Goal: Task Accomplishment & Management: Manage account settings

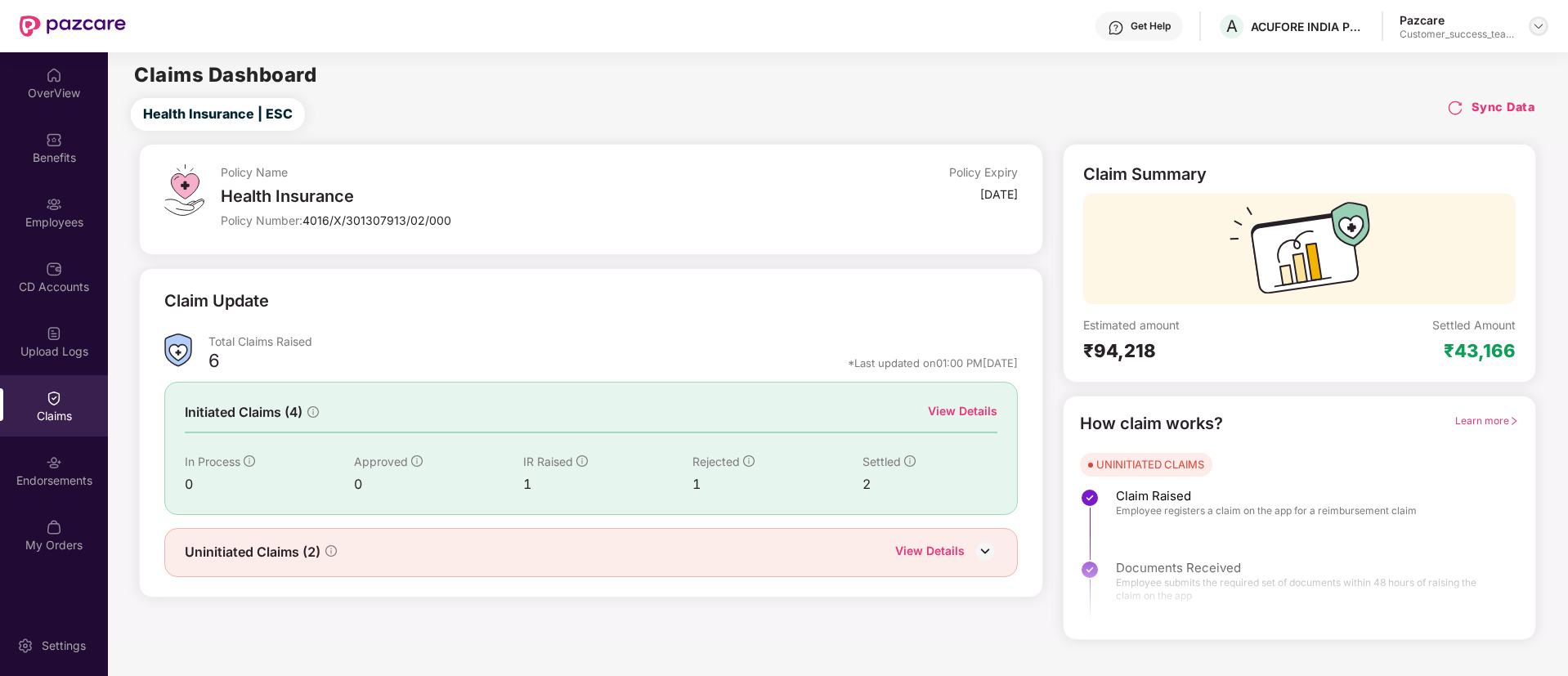
click at [1541, 31] on img at bounding box center [1538, 25] width 13 height 13
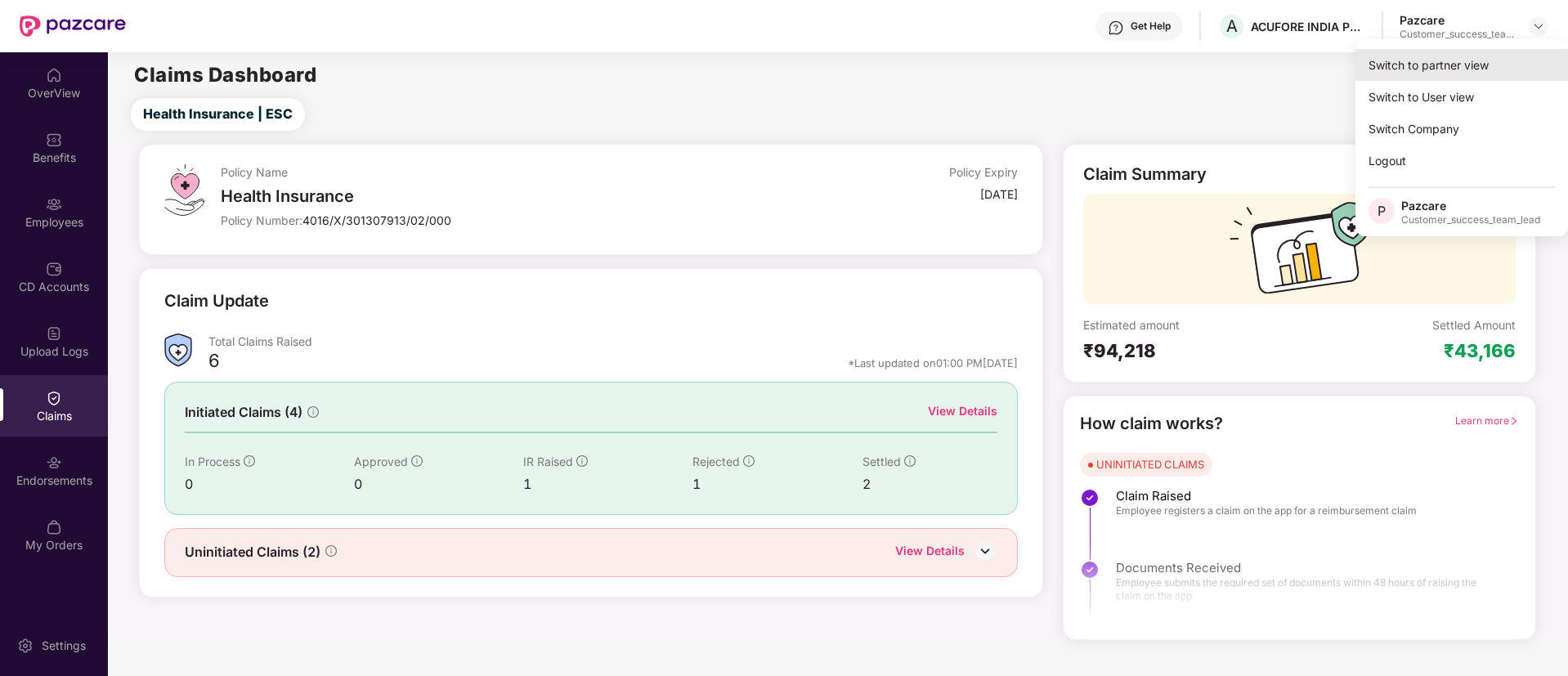
click at [1484, 69] on div "Switch to partner view" at bounding box center [1462, 65] width 212 height 32
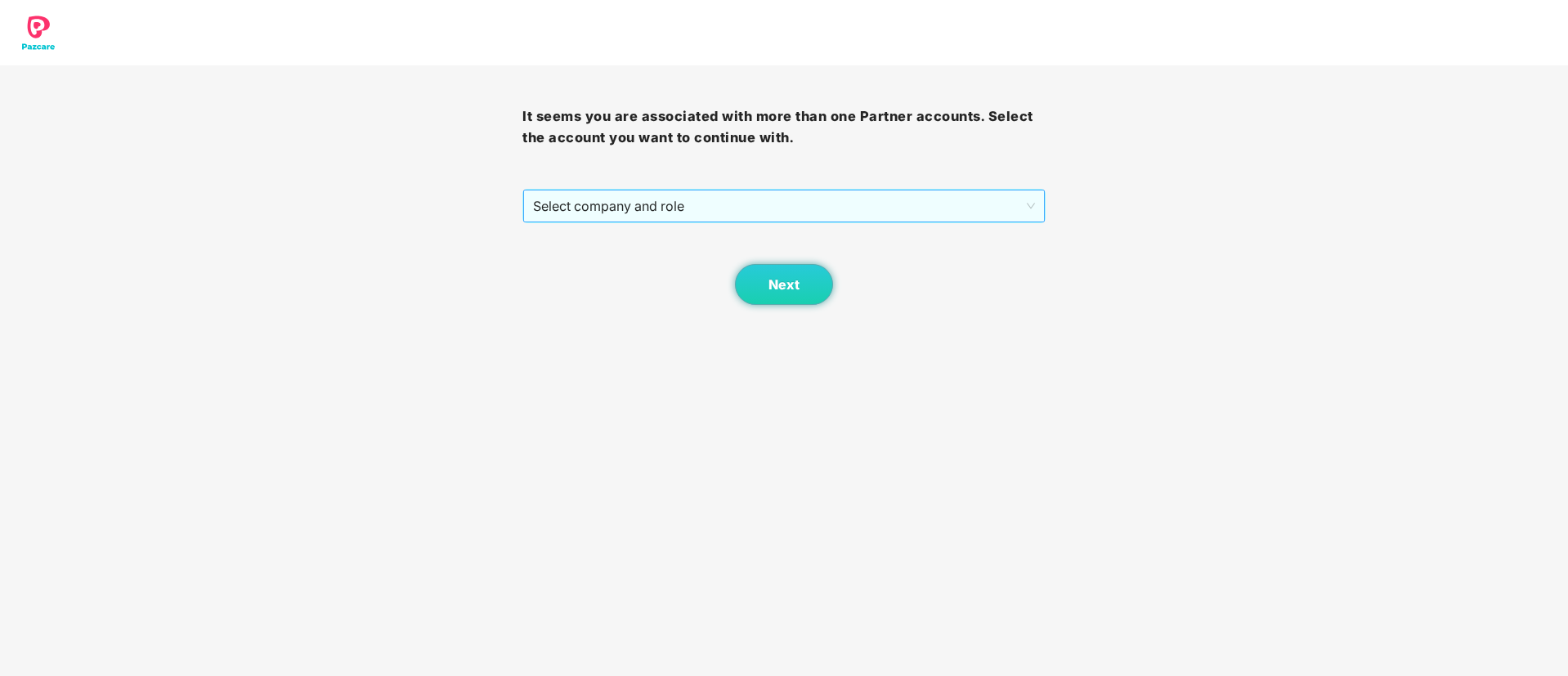
click at [607, 200] on span "Select company and role" at bounding box center [784, 205] width 502 height 31
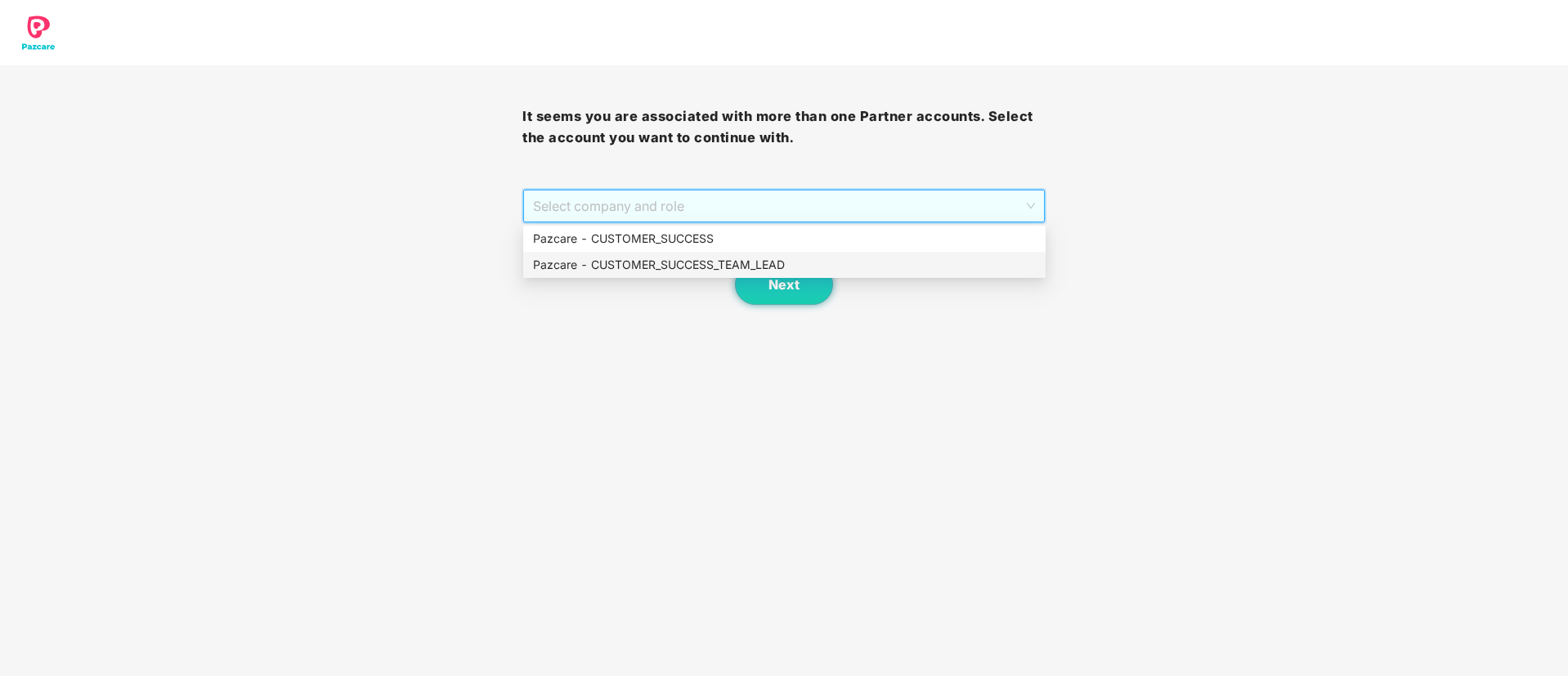
click at [618, 256] on div "Pazcare - CUSTOMER_SUCCESS_TEAM_LEAD" at bounding box center [784, 265] width 502 height 18
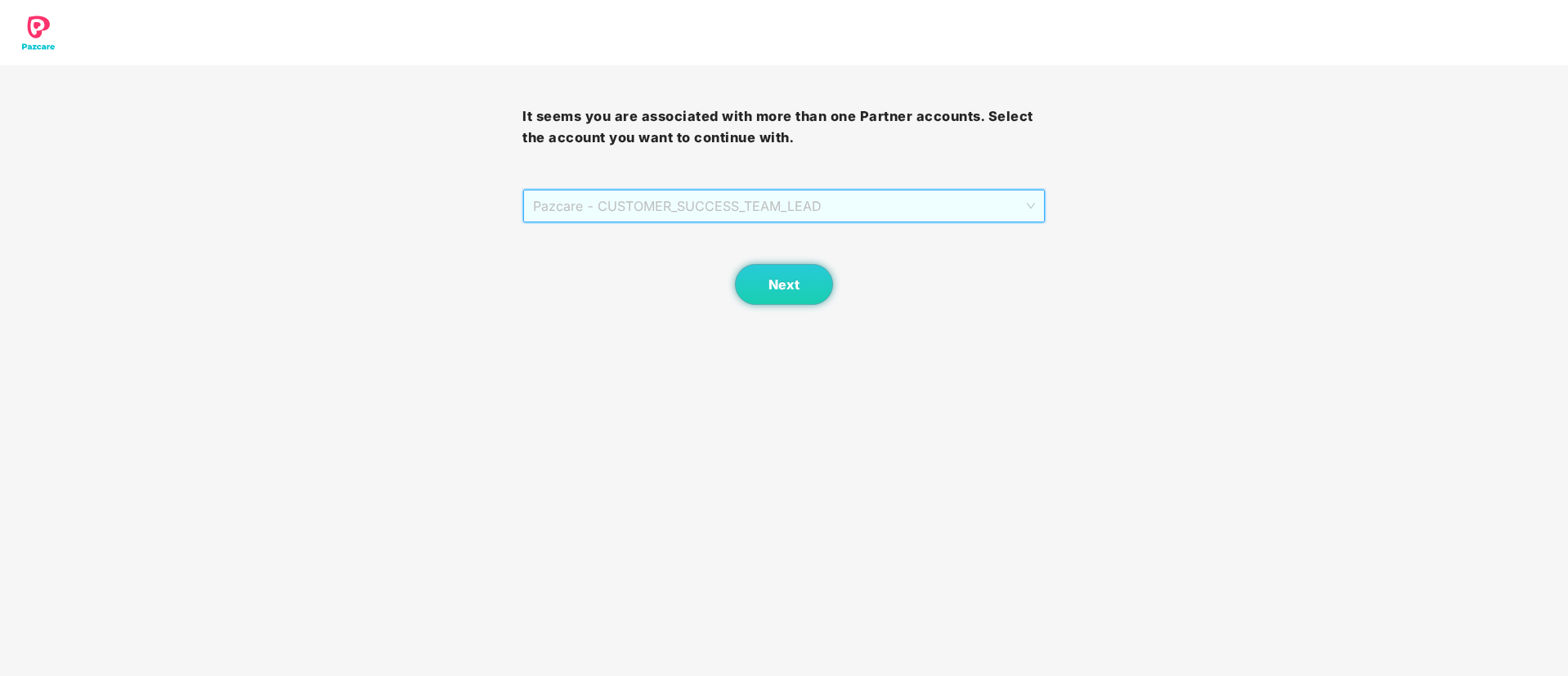
click at [645, 198] on span "Pazcare - CUSTOMER_SUCCESS_TEAM_LEAD" at bounding box center [784, 205] width 502 height 31
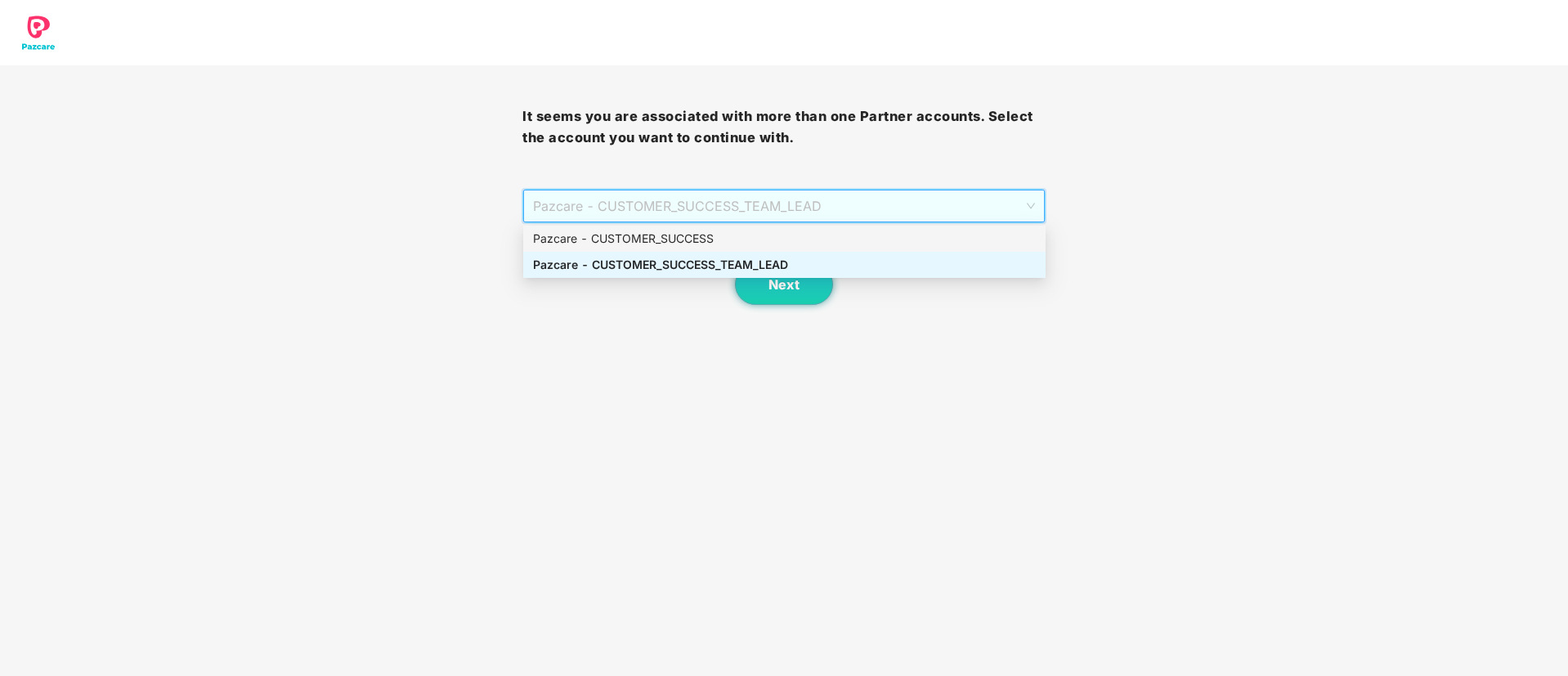
click at [648, 241] on div "Pazcare - CUSTOMER_SUCCESS" at bounding box center [784, 238] width 502 height 18
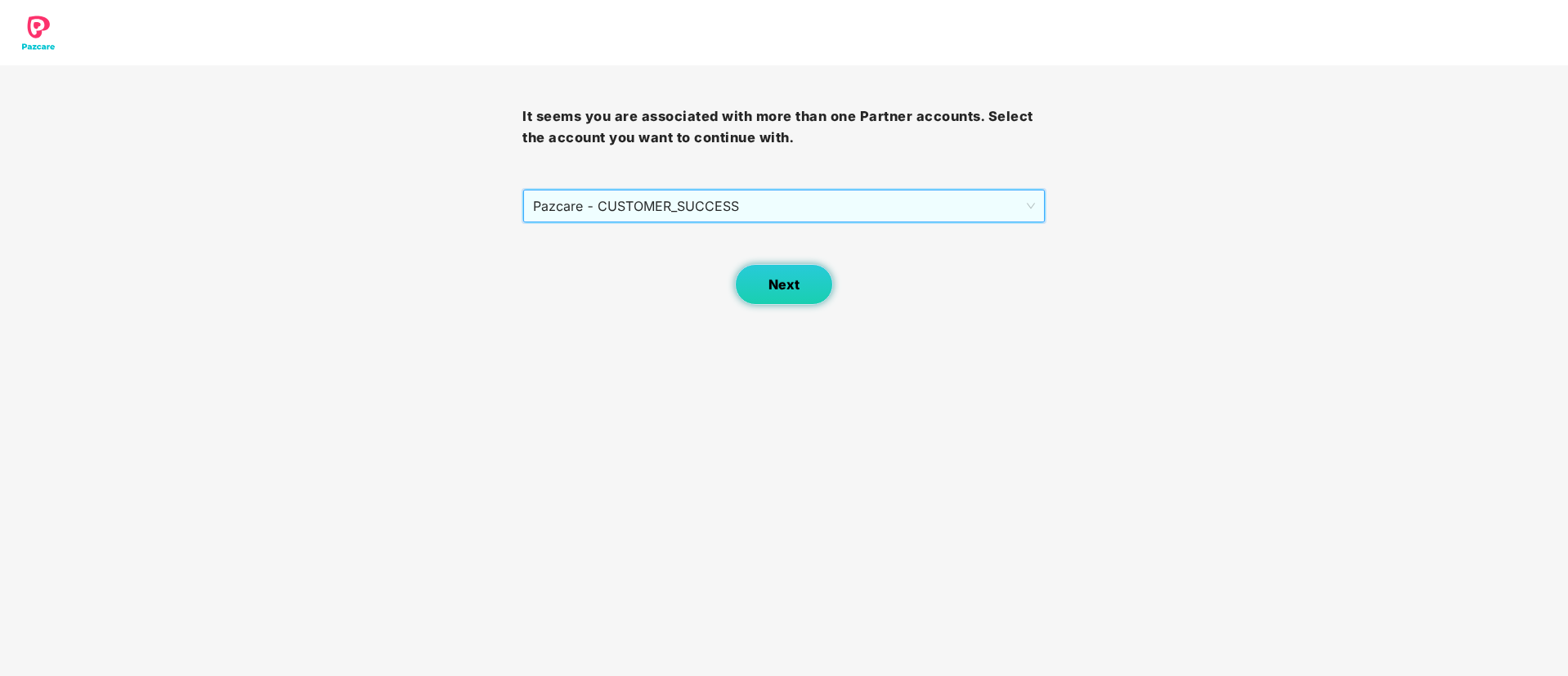
click at [781, 284] on span "Next" at bounding box center [783, 285] width 31 height 16
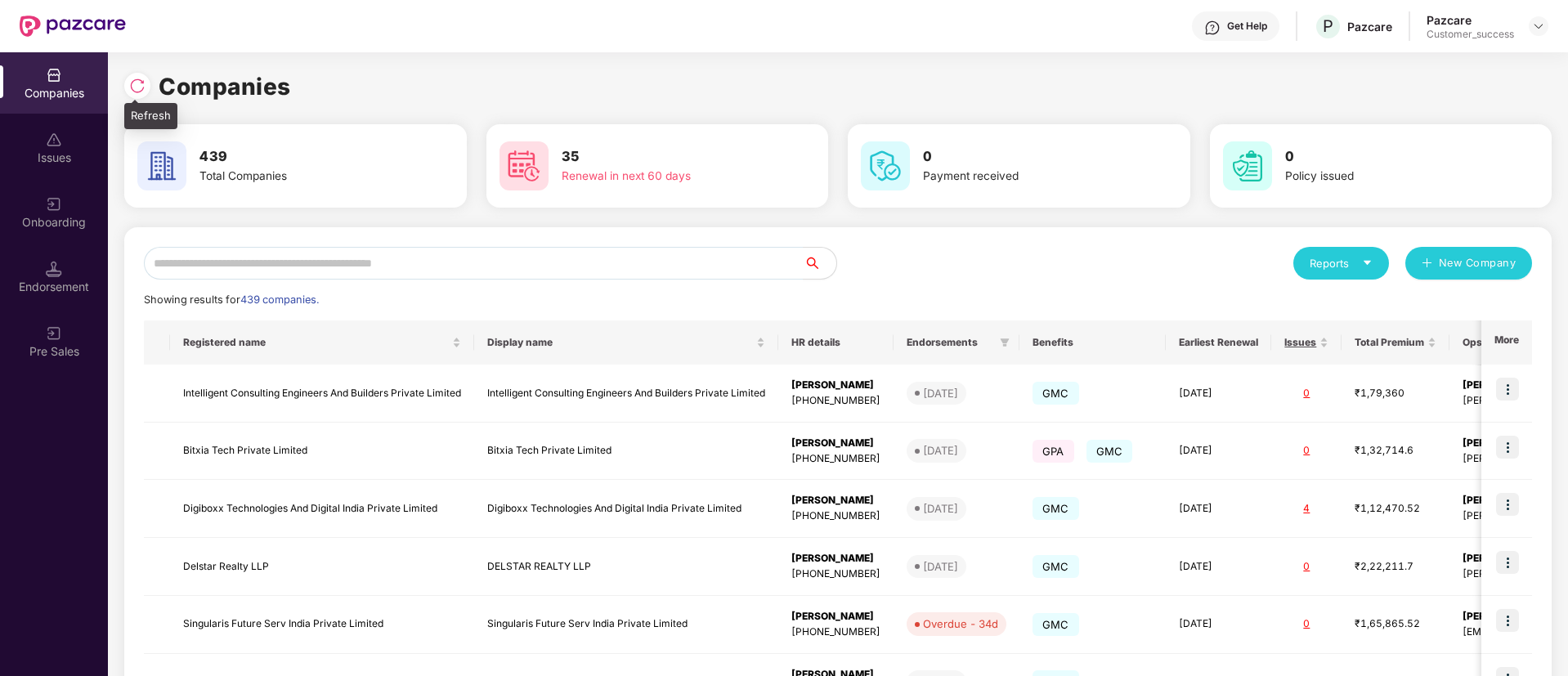
click at [127, 83] on div at bounding box center [138, 86] width 26 height 26
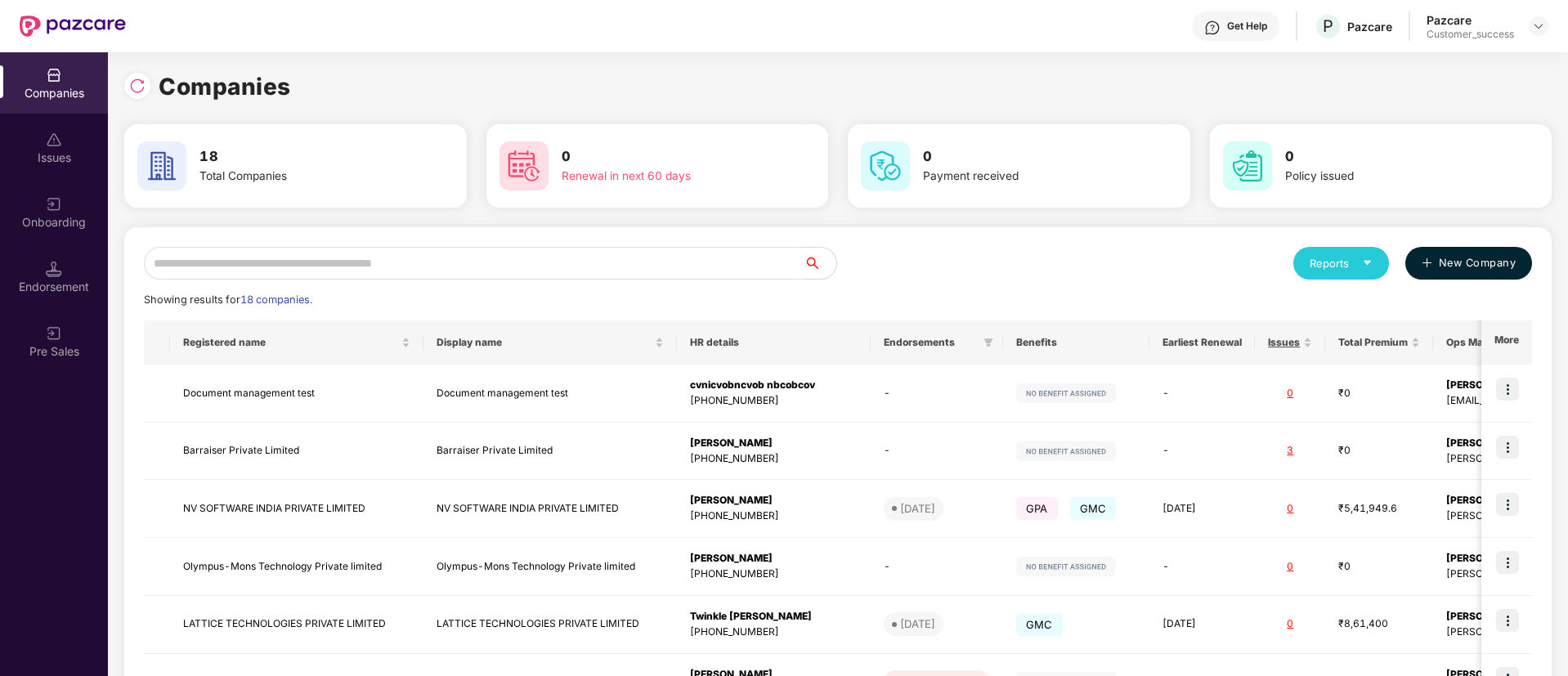
click at [1478, 256] on span "New Company" at bounding box center [1478, 263] width 78 height 17
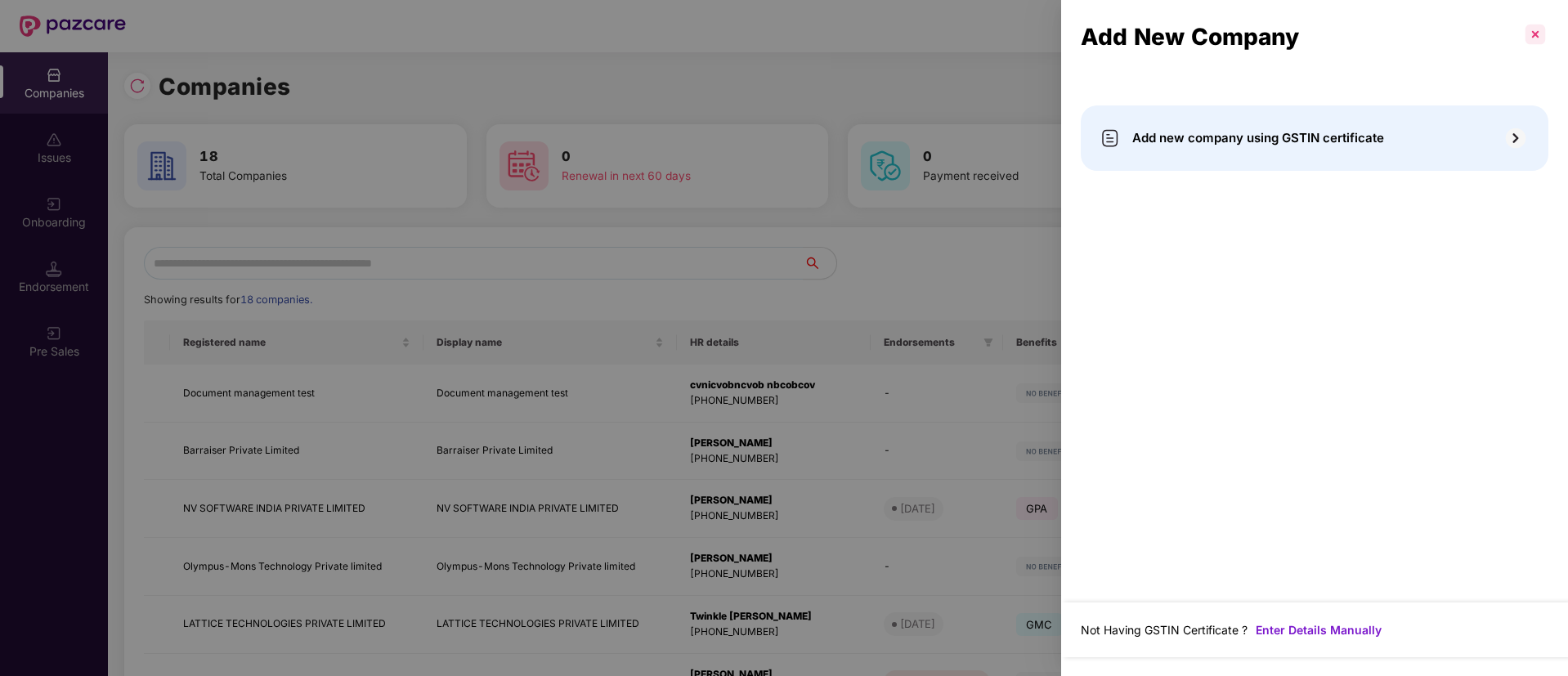
click at [1530, 26] on p at bounding box center [1536, 34] width 26 height 26
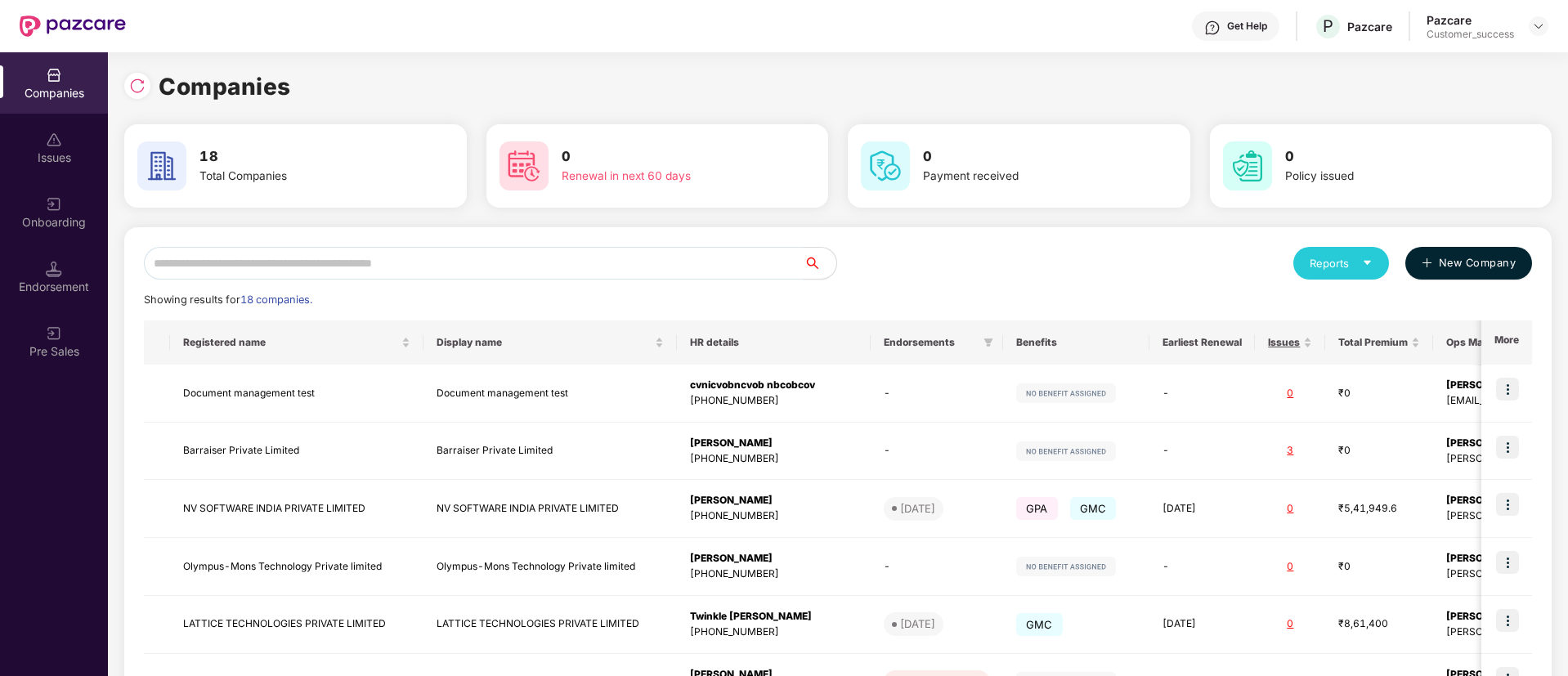
click at [1448, 269] on span "New Company" at bounding box center [1478, 263] width 78 height 17
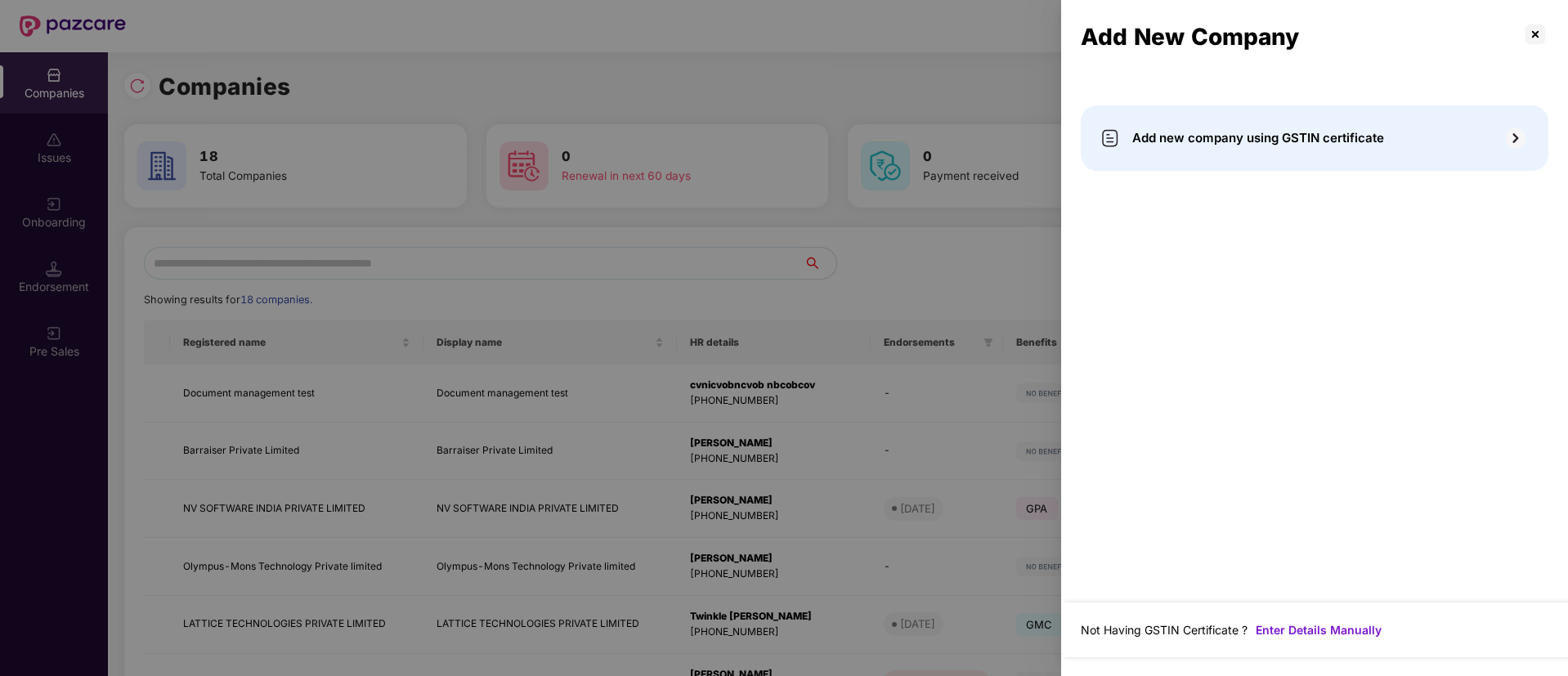
click at [1294, 144] on span "Add new company using GSTIN certificate" at bounding box center [1258, 138] width 252 height 19
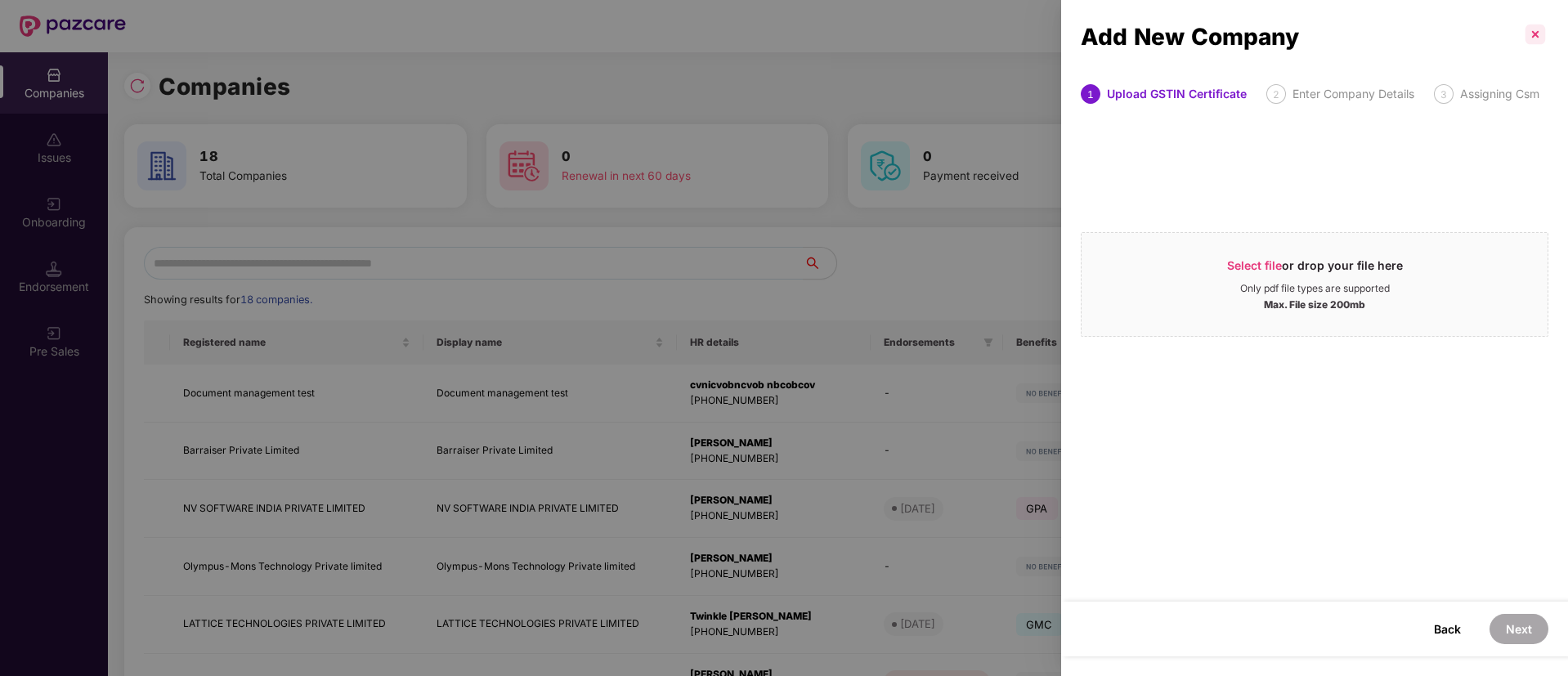
click at [1536, 36] on p at bounding box center [1536, 34] width 26 height 26
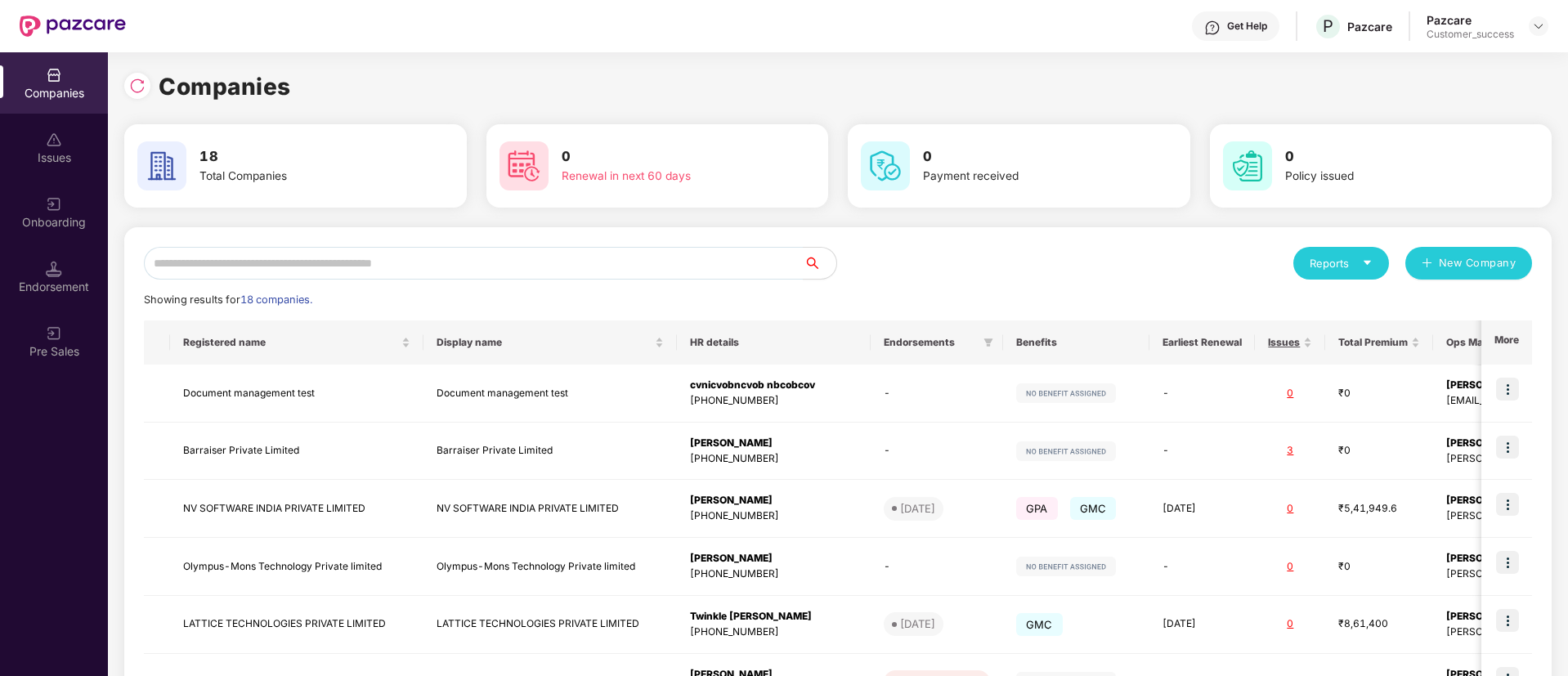
click at [51, 211] on img at bounding box center [53, 204] width 17 height 17
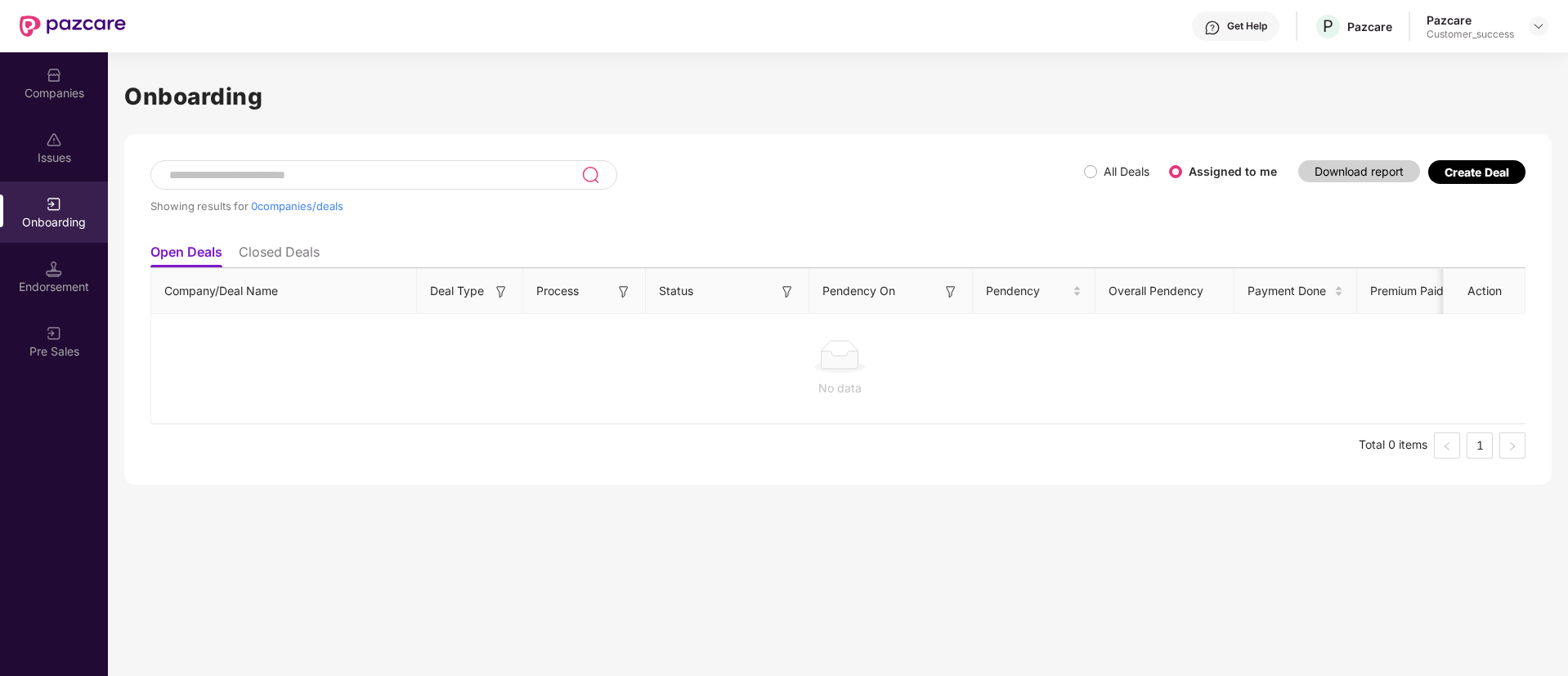
click at [1497, 173] on div "Create Deal" at bounding box center [1478, 172] width 65 height 14
click at [1535, 19] on img at bounding box center [1538, 25] width 13 height 13
click at [1519, 93] on div "Switch Partner" at bounding box center [1464, 96] width 212 height 32
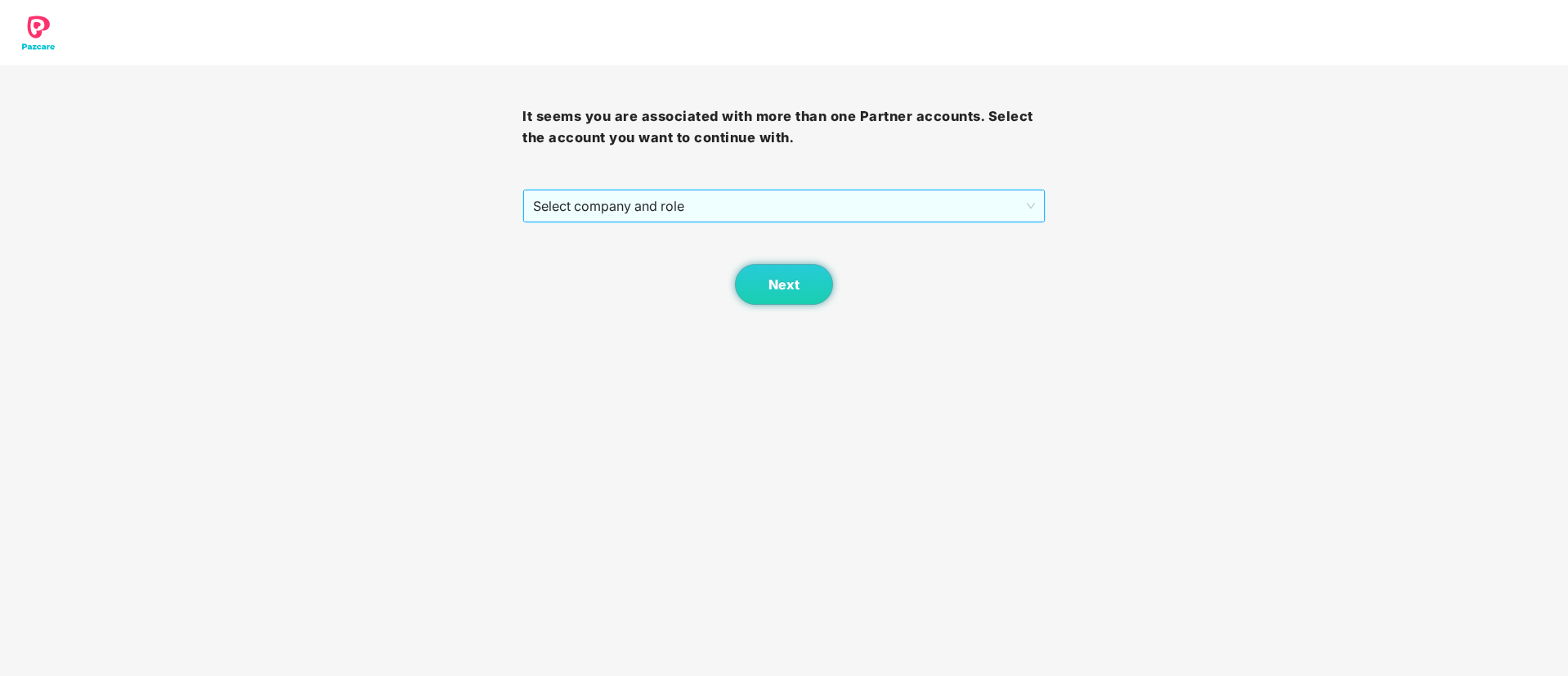
click at [734, 194] on span "Select company and role" at bounding box center [784, 205] width 502 height 31
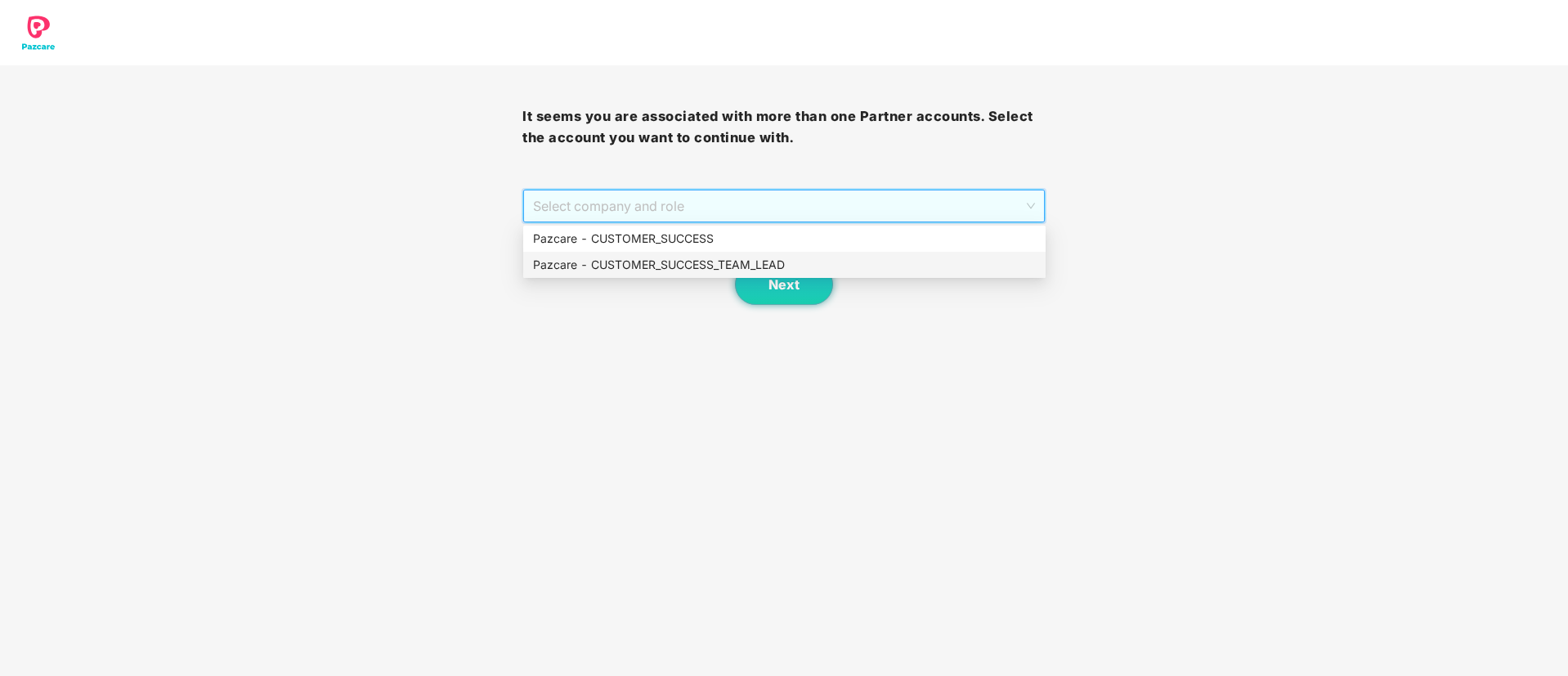
click at [740, 257] on div "Pazcare - CUSTOMER_SUCCESS_TEAM_LEAD" at bounding box center [784, 265] width 502 height 18
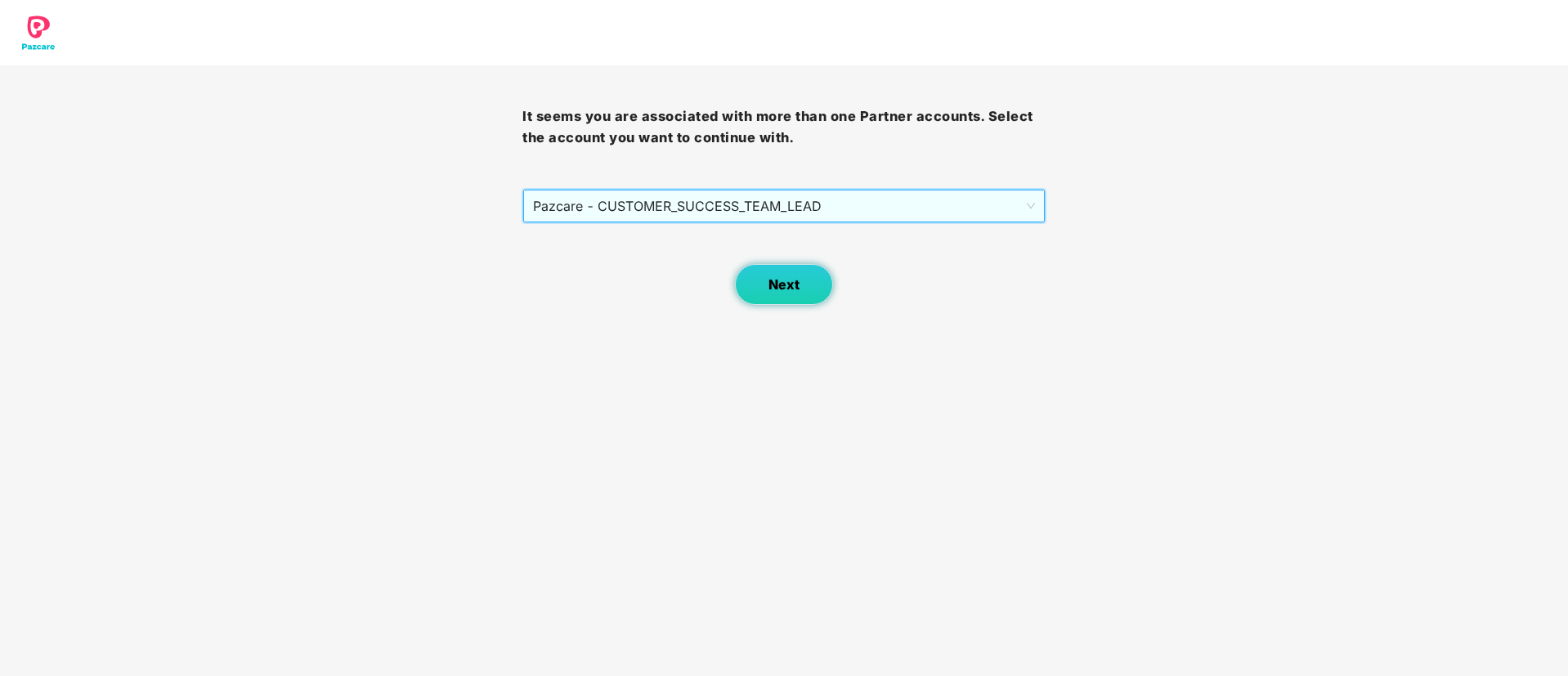
click at [762, 282] on button "Next" at bounding box center [784, 284] width 98 height 41
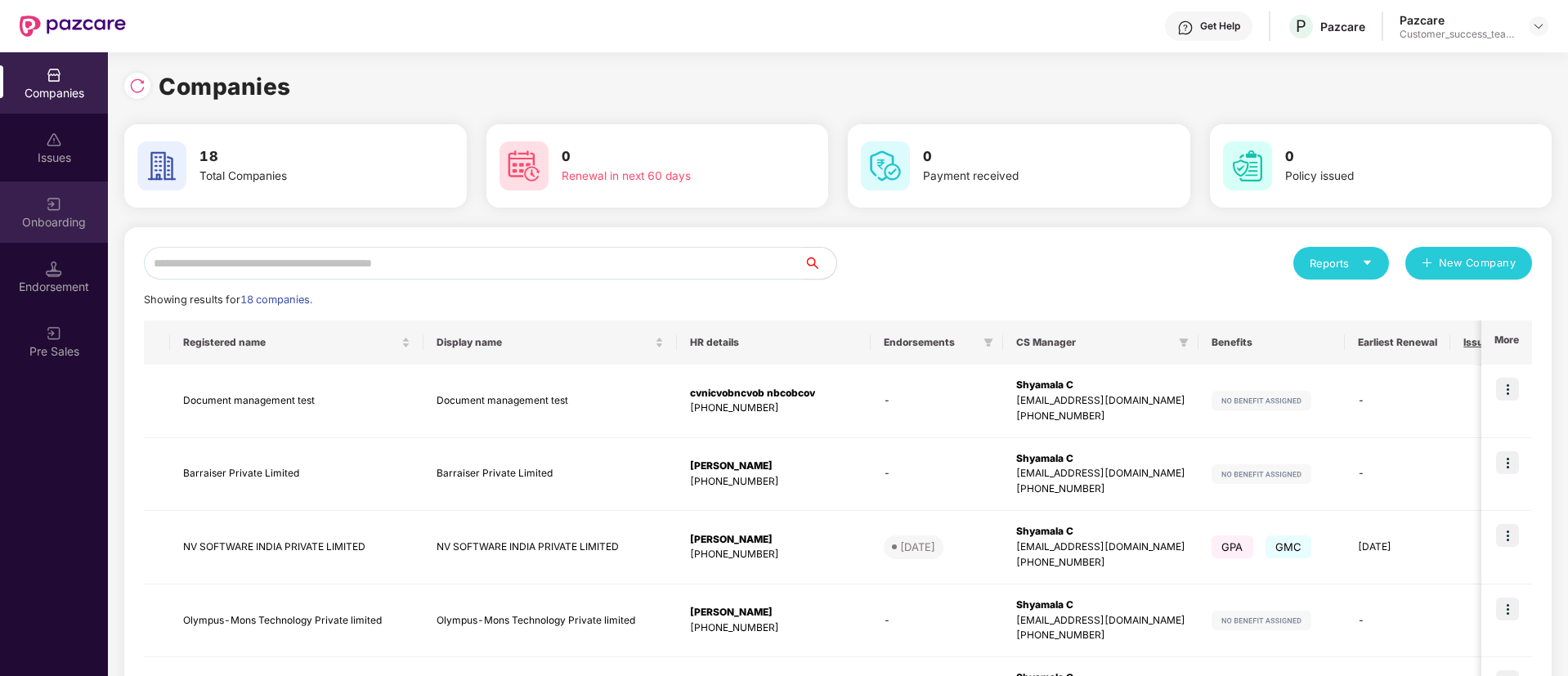
click at [53, 181] on div "Onboarding" at bounding box center [53, 212] width 108 height 61
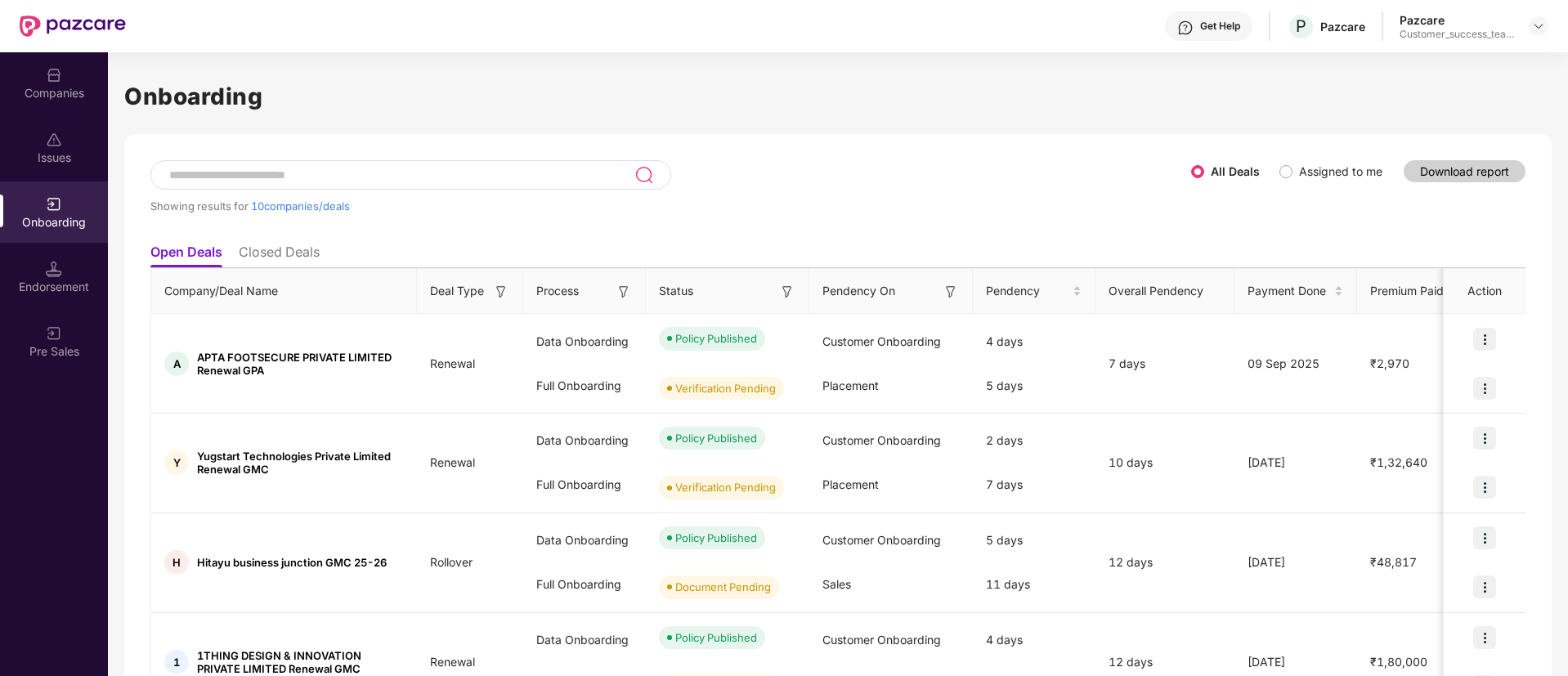
click at [58, 82] on img at bounding box center [53, 75] width 17 height 17
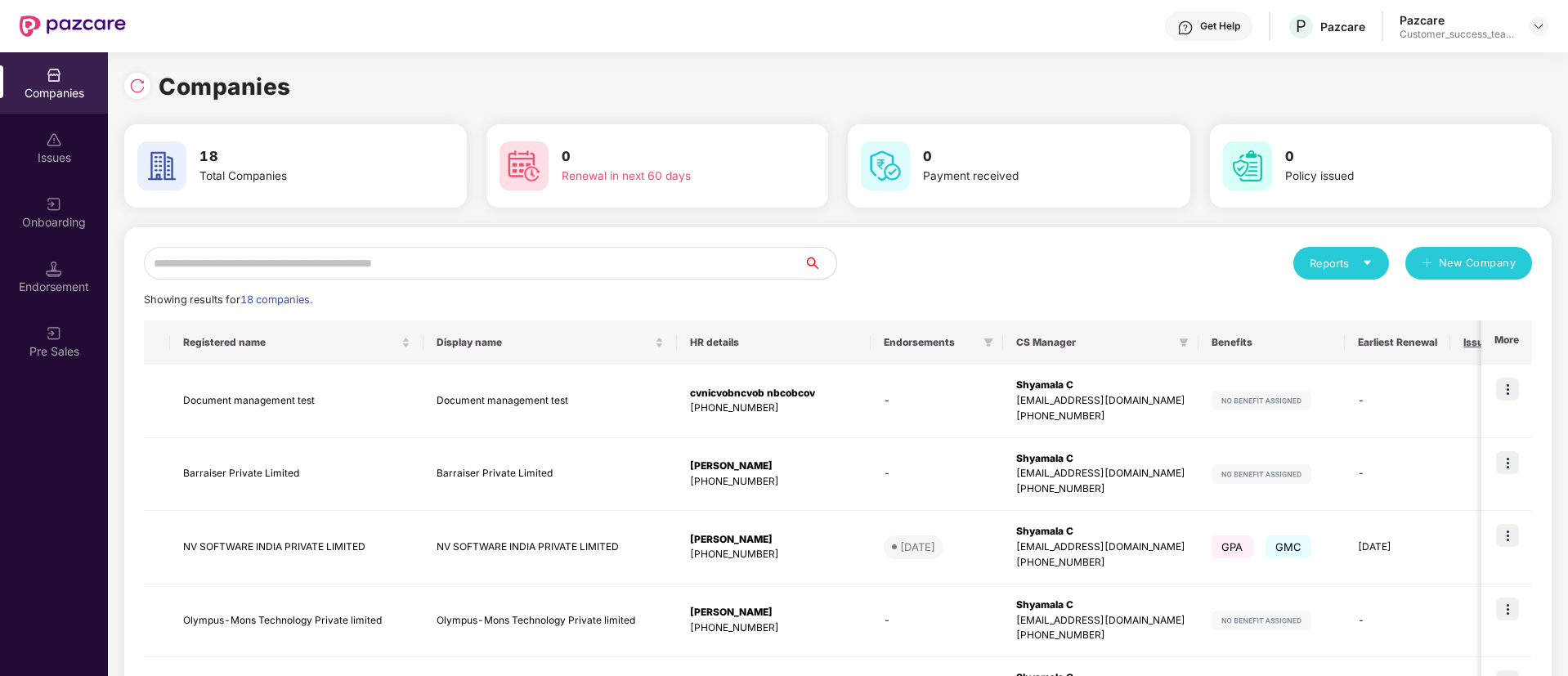
click at [609, 265] on input "text" at bounding box center [474, 263] width 659 height 32
click at [1529, 25] on div at bounding box center [1539, 26] width 19 height 19
click at [1482, 90] on div "Switch Partner" at bounding box center [1464, 96] width 212 height 32
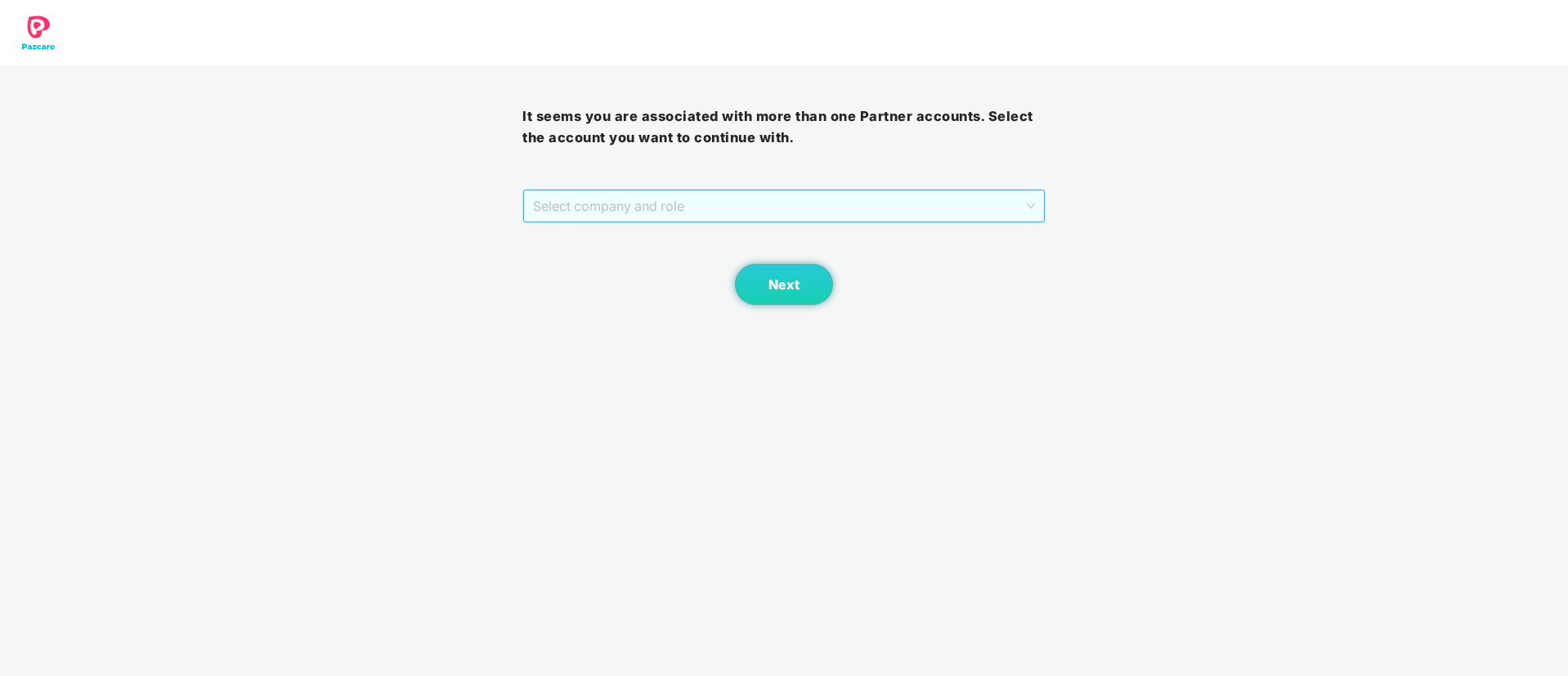
click at [852, 196] on span "Select company and role" at bounding box center [784, 205] width 502 height 31
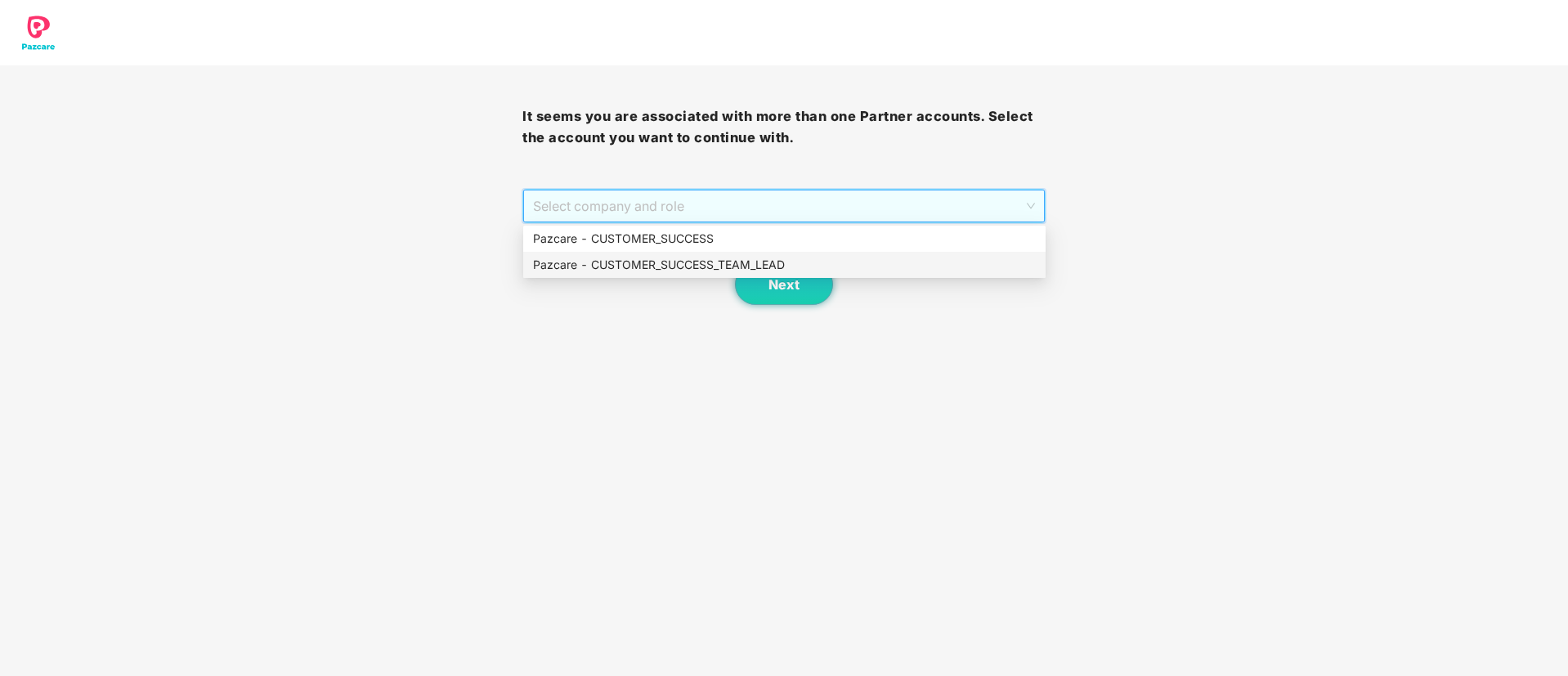
click at [803, 265] on div "Pazcare - CUSTOMER_SUCCESS_TEAM_LEAD" at bounding box center [784, 265] width 502 height 18
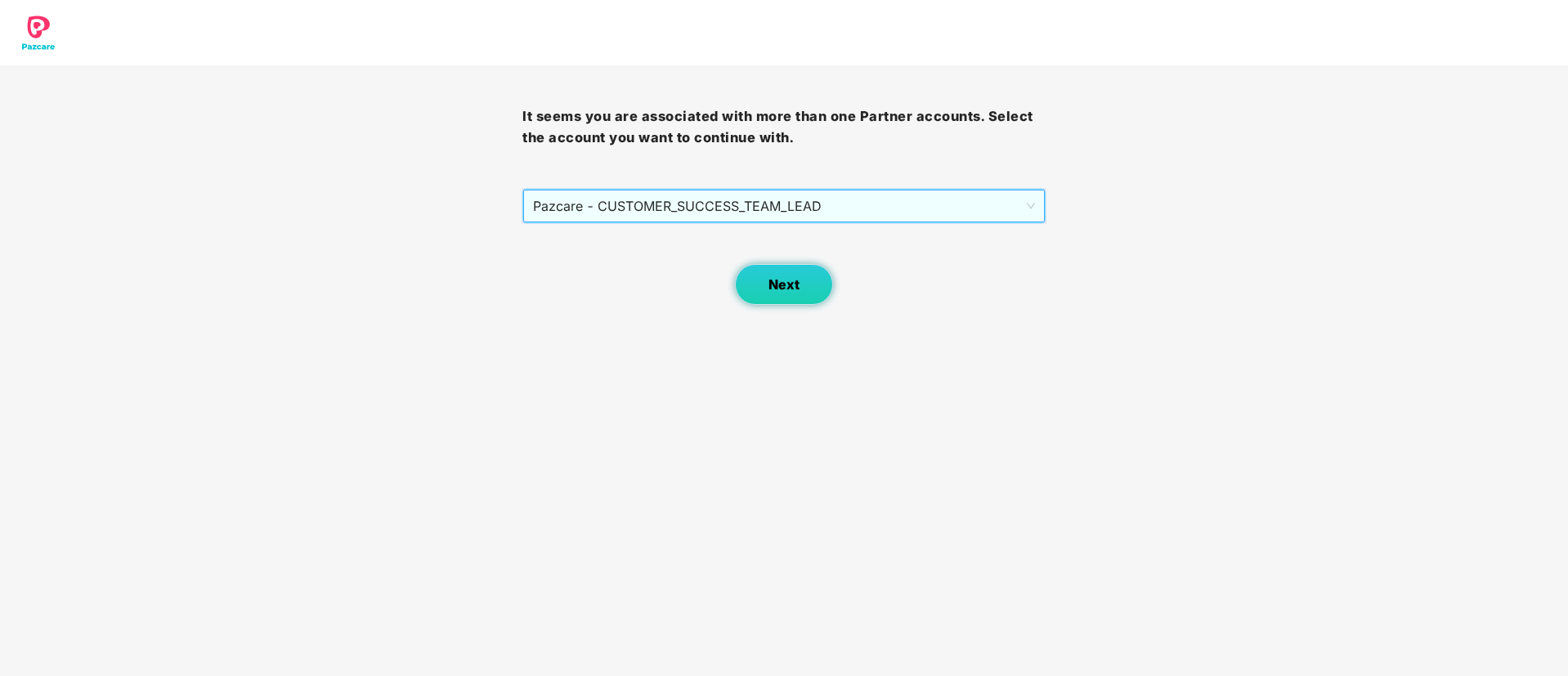
click at [801, 272] on button "Next" at bounding box center [784, 284] width 98 height 41
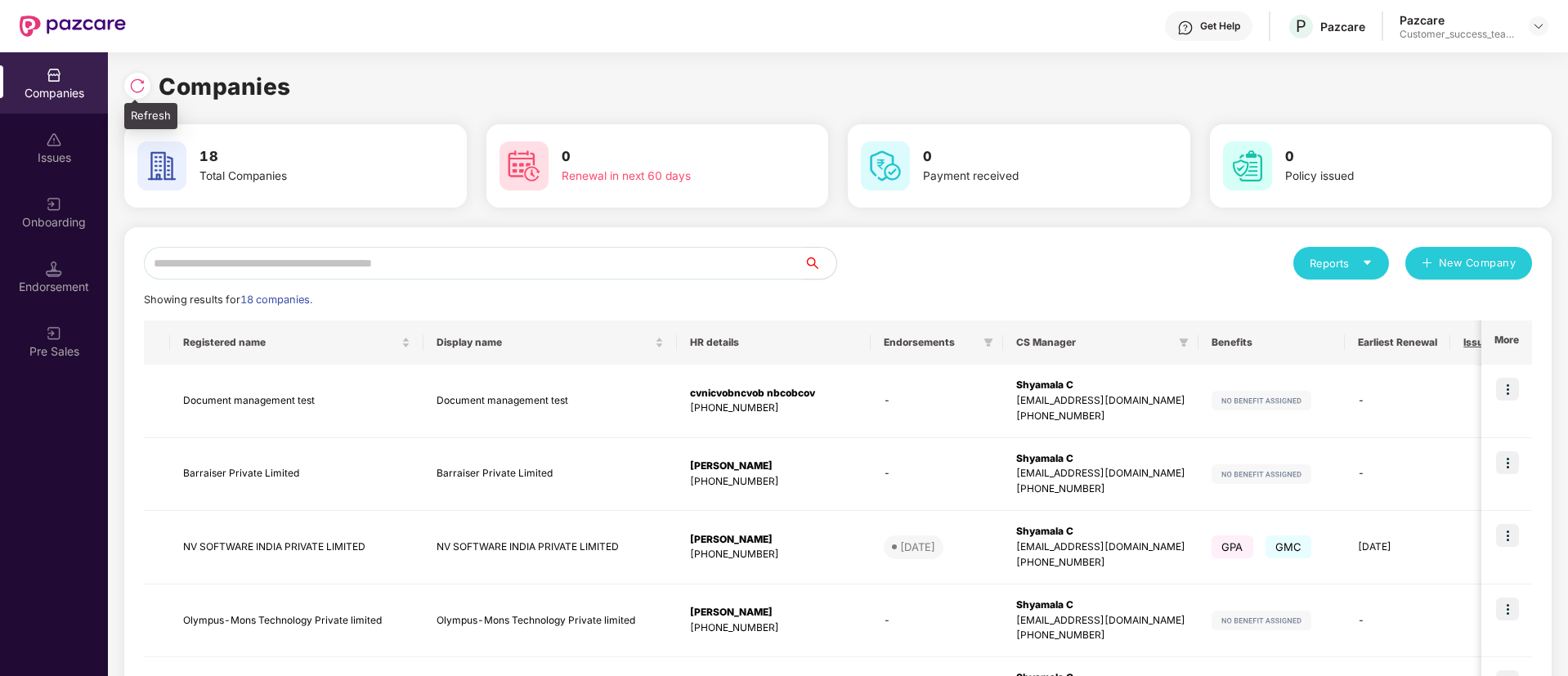
click at [137, 82] on img at bounding box center [137, 86] width 17 height 17
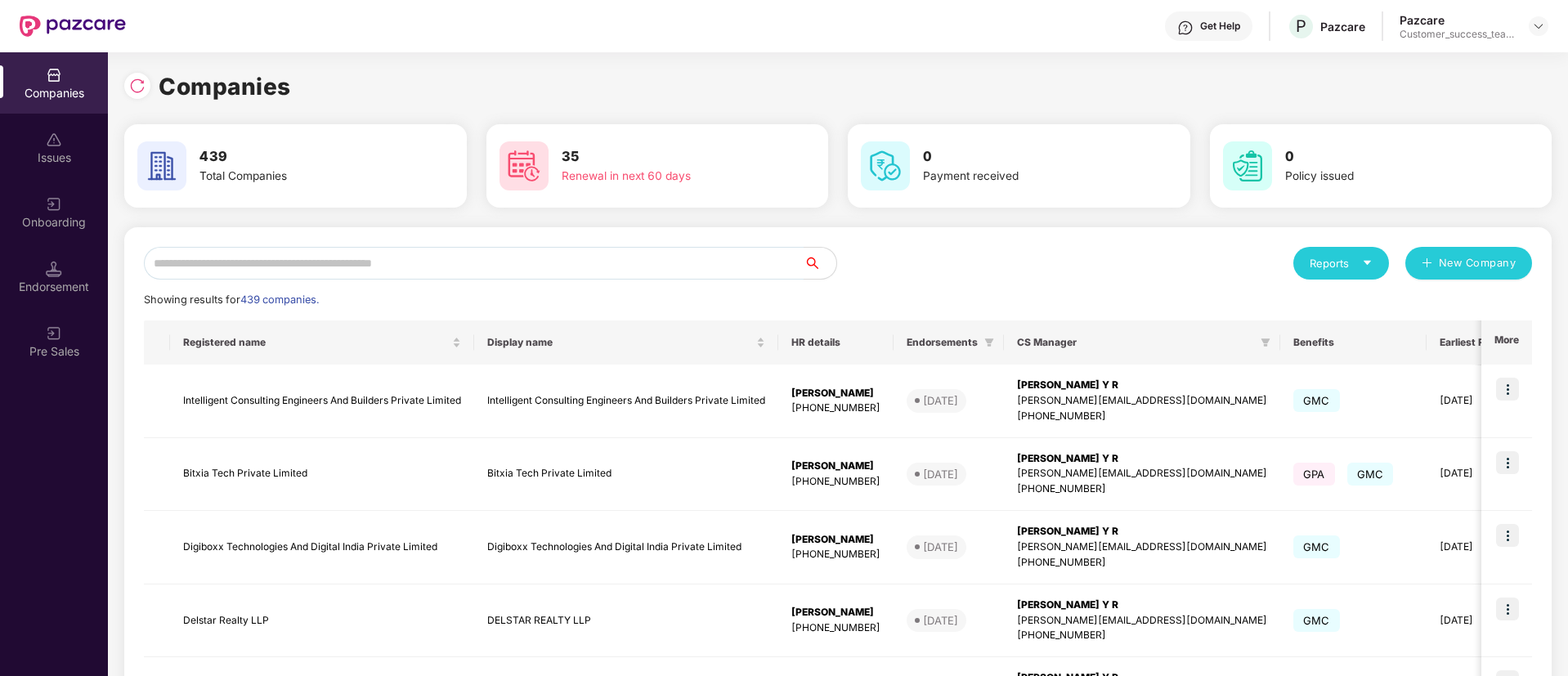
click at [492, 260] on input "text" at bounding box center [474, 263] width 659 height 32
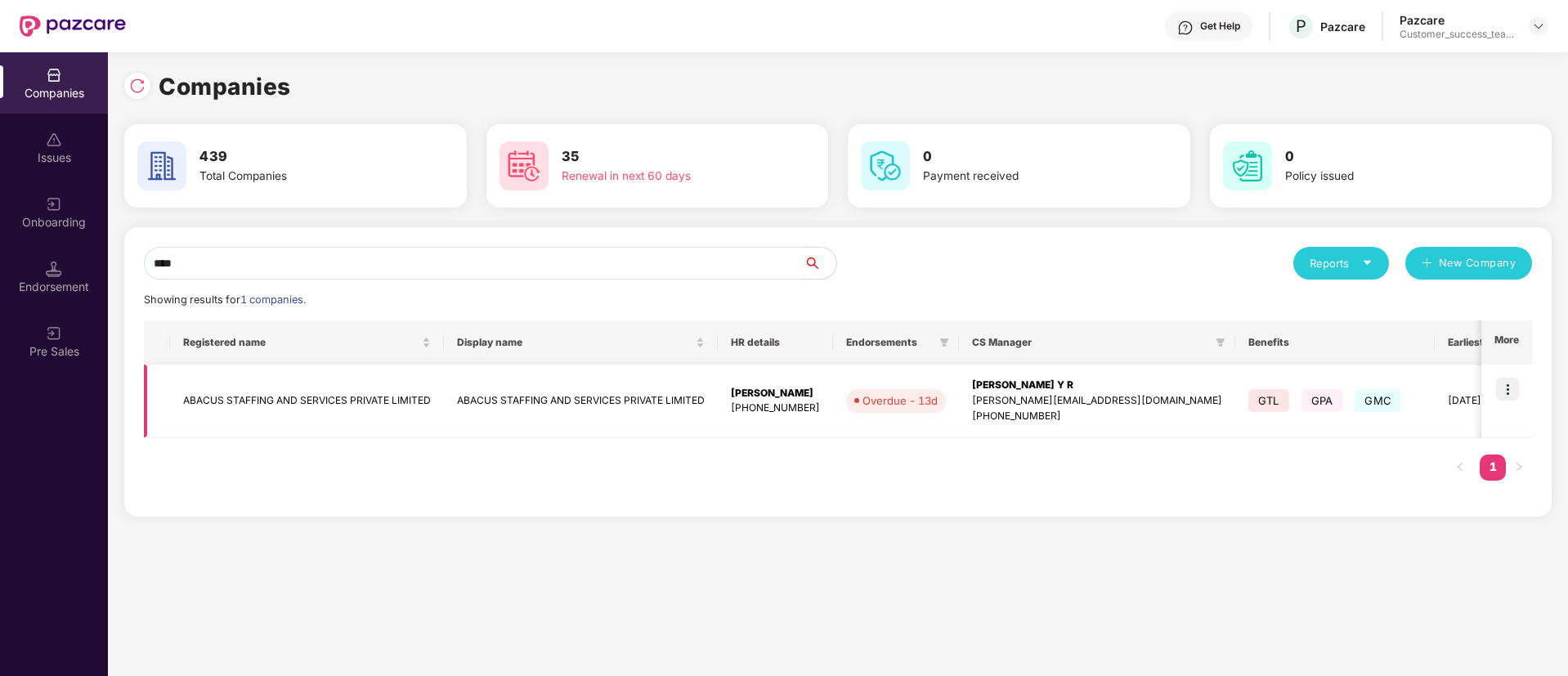
type input "****"
click at [641, 397] on td "ABACUS STAFFING AND SERVICES PRIVATE LIMITED" at bounding box center [581, 402] width 274 height 74
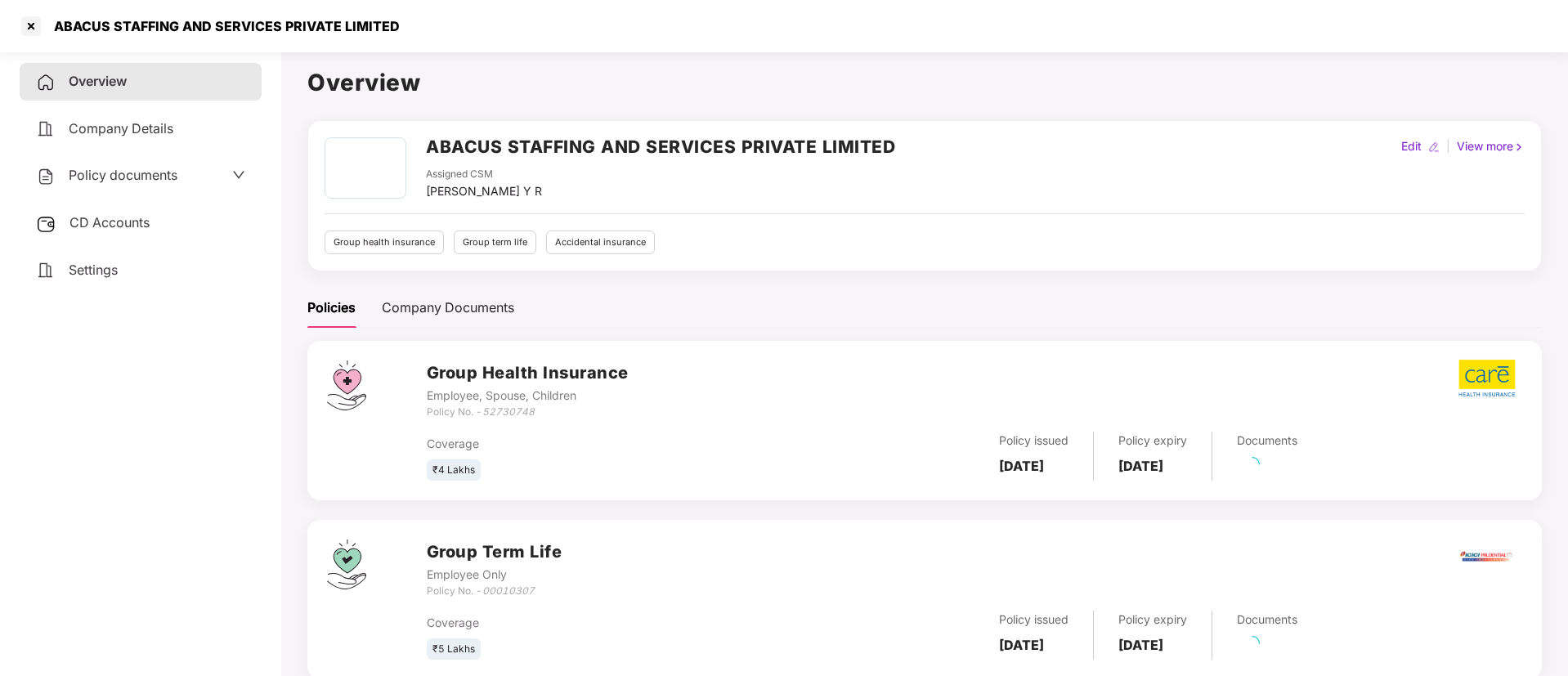
click at [161, 191] on div "Policy documents" at bounding box center [140, 175] width 242 height 38
click at [160, 162] on div "Policy documents" at bounding box center [140, 175] width 242 height 38
click at [157, 171] on span "Policy documents" at bounding box center [123, 174] width 109 height 17
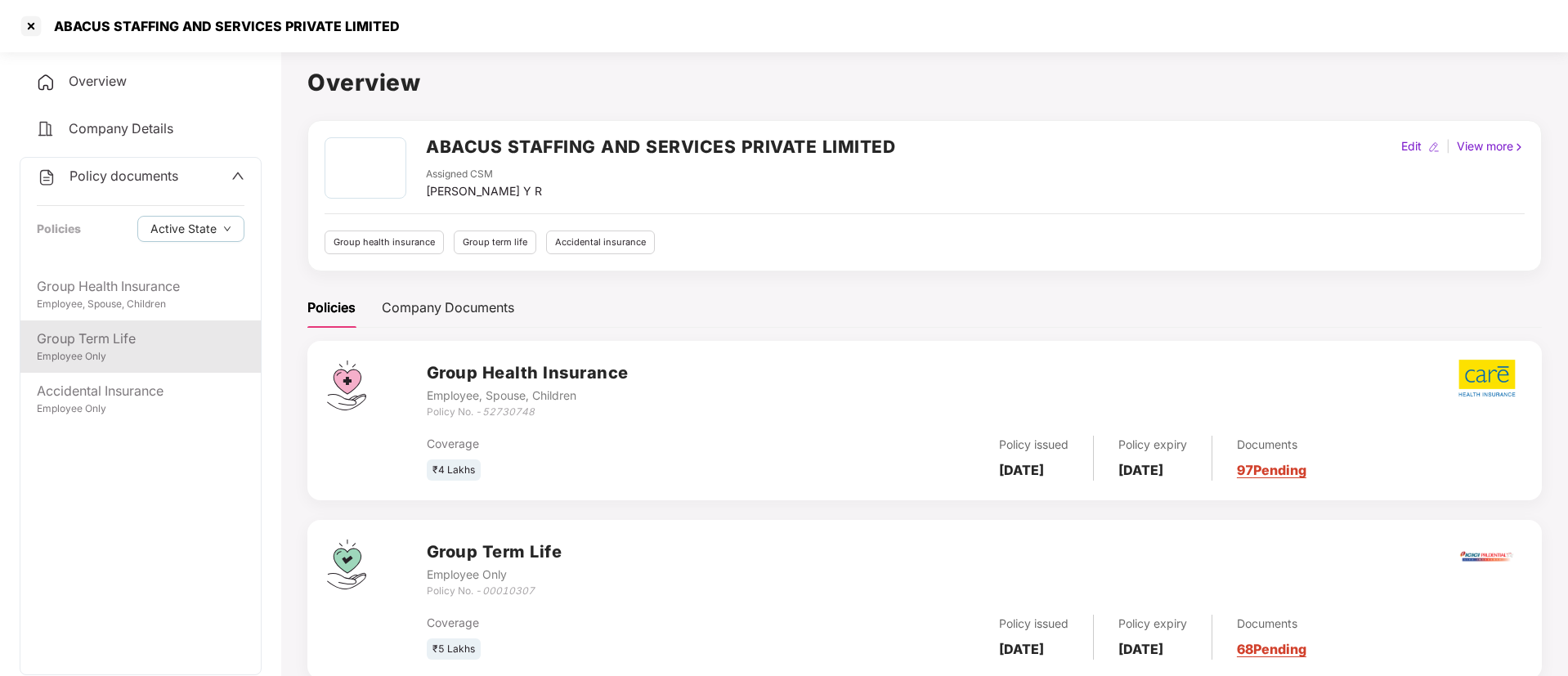
click at [147, 349] on div "Employee Only" at bounding box center [140, 357] width 208 height 16
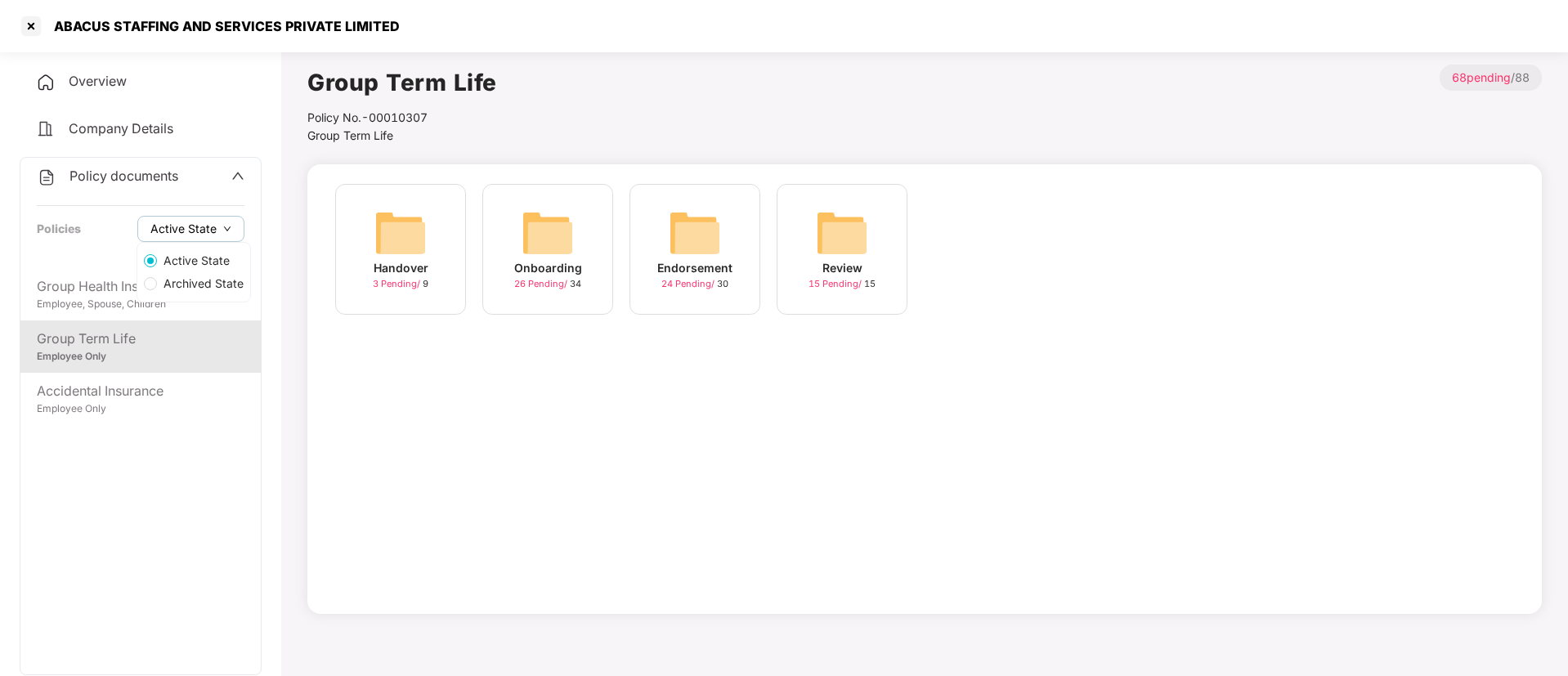
click at [203, 230] on span "Active State" at bounding box center [184, 229] width 67 height 18
click at [215, 282] on span "Archived State" at bounding box center [203, 283] width 93 height 18
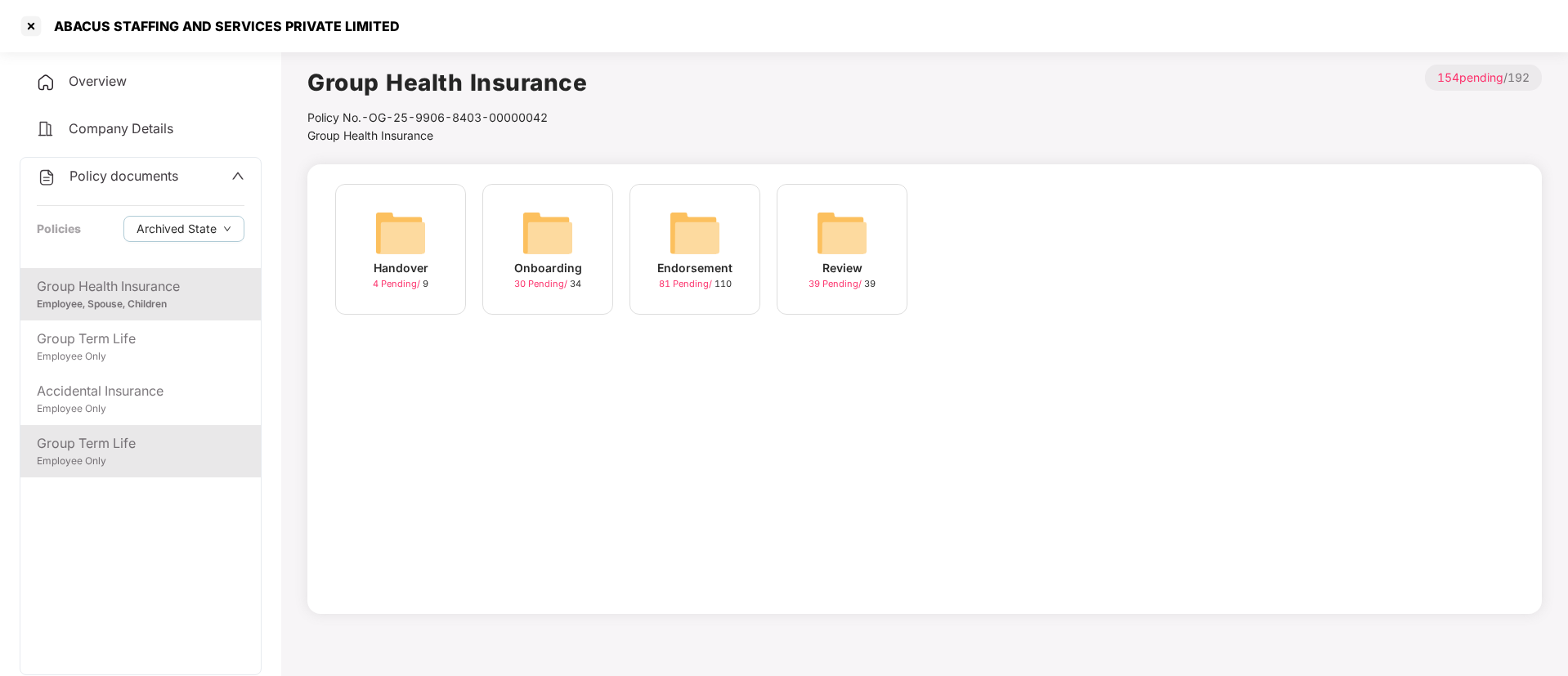
click at [155, 468] on div "Employee Only" at bounding box center [140, 461] width 208 height 16
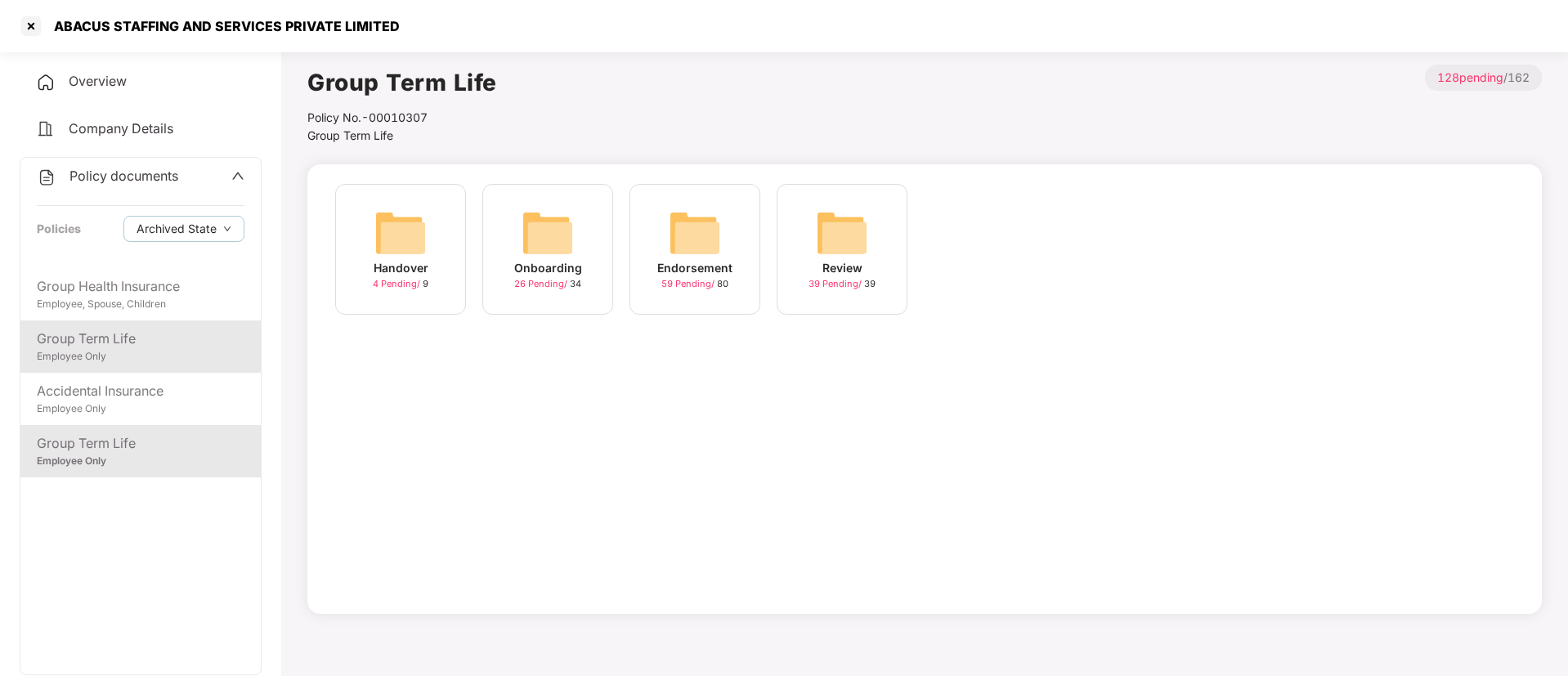
click at [146, 346] on div "Group Term Life" at bounding box center [140, 338] width 208 height 20
click at [195, 223] on span "Archived State" at bounding box center [176, 229] width 80 height 18
click at [193, 250] on label "Active State" at bounding box center [182, 260] width 118 height 23
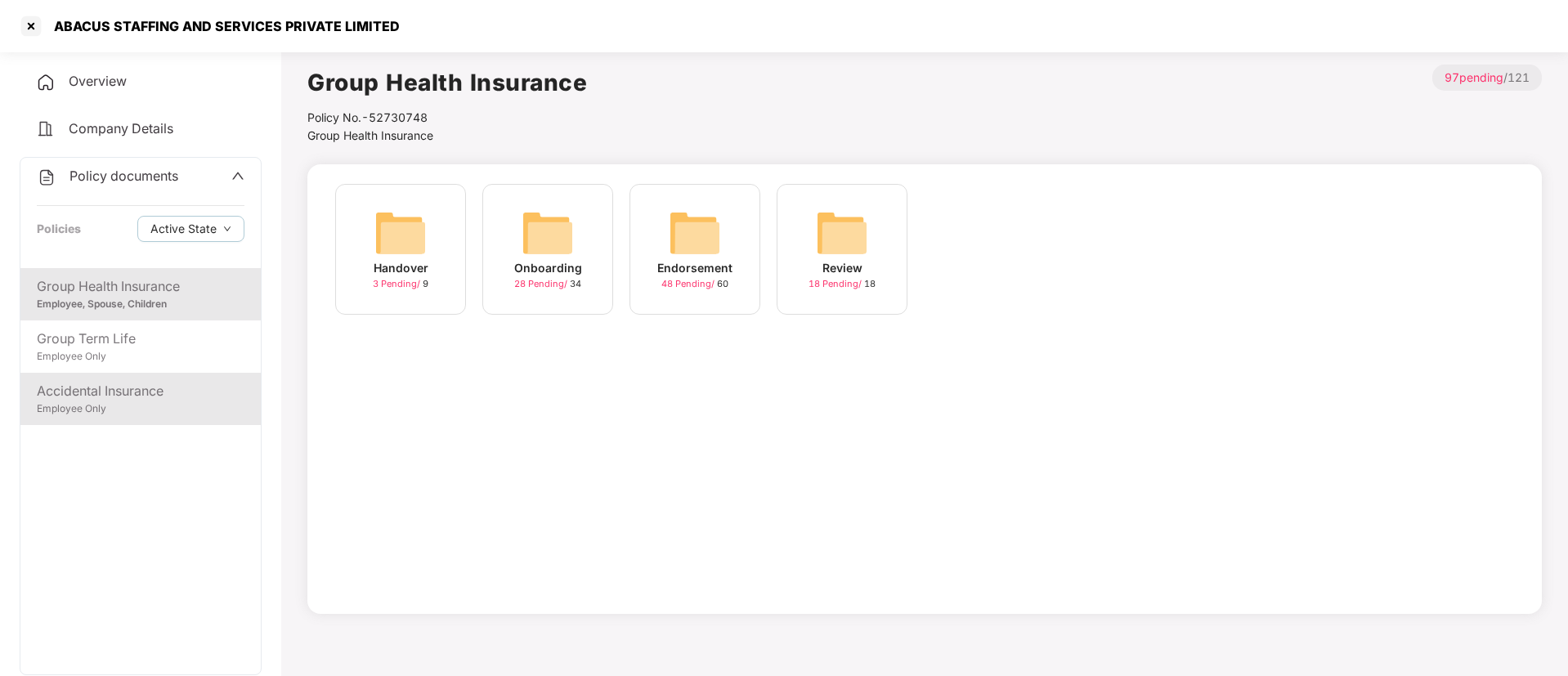
click at [161, 411] on div "Employee Only" at bounding box center [140, 409] width 208 height 16
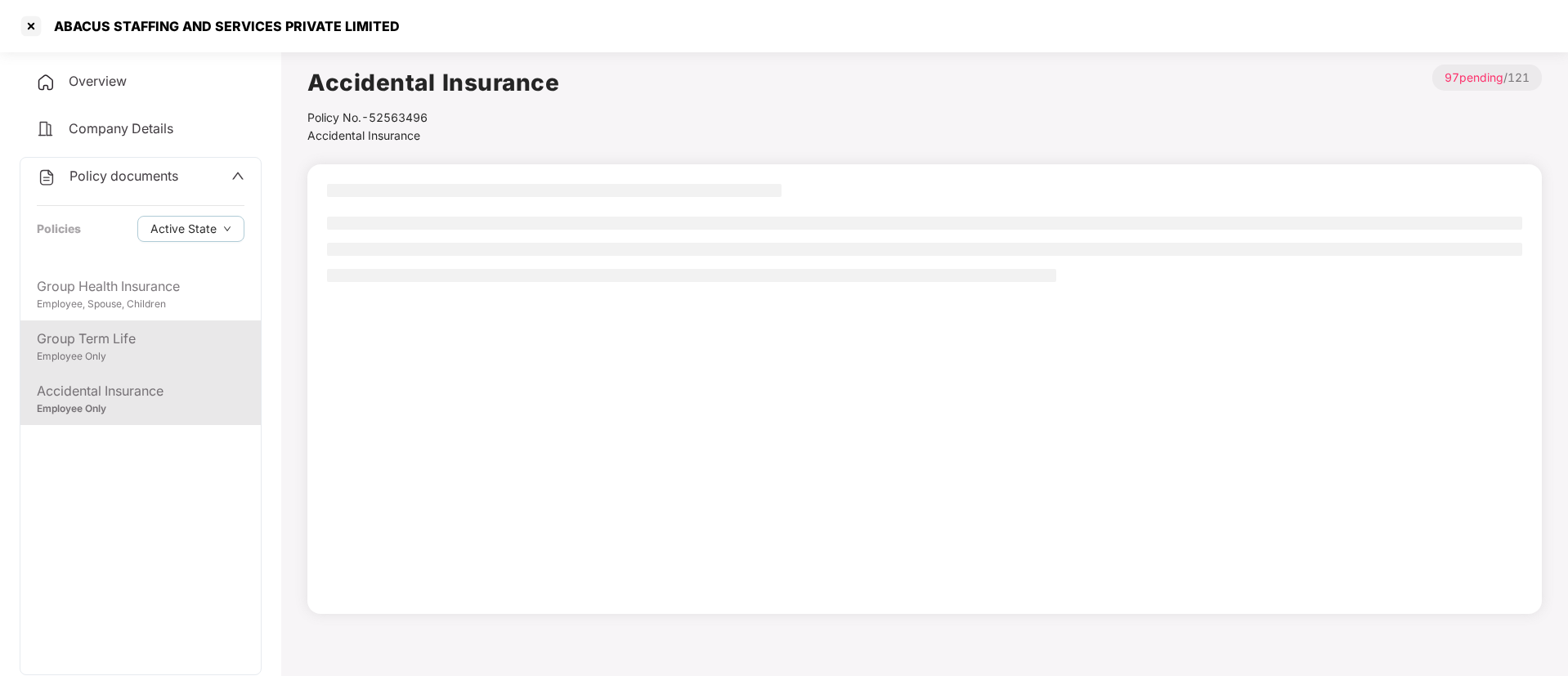
click at [167, 334] on div "Group Term Life" at bounding box center [140, 338] width 208 height 20
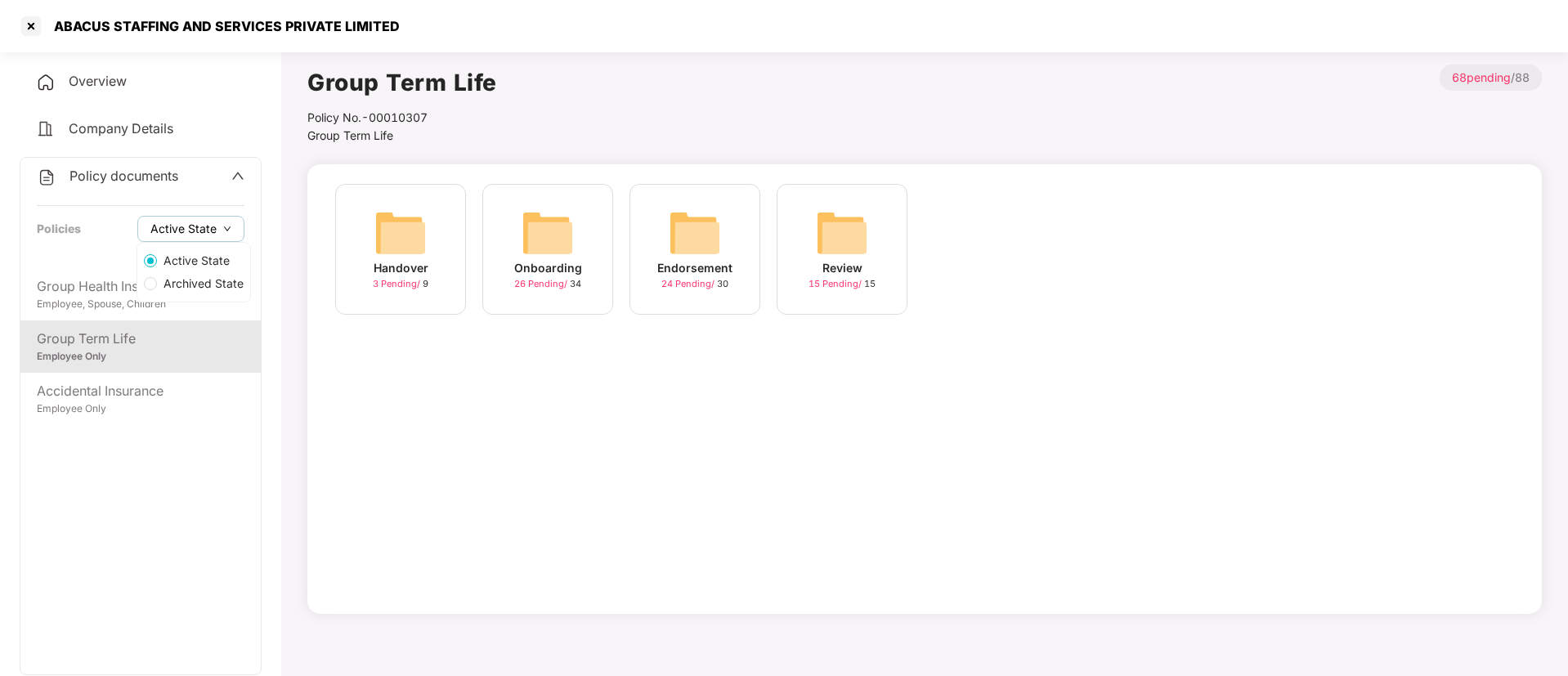
click at [221, 224] on button "Active State" at bounding box center [191, 229] width 107 height 26
click at [43, 28] on div at bounding box center [32, 26] width 26 height 26
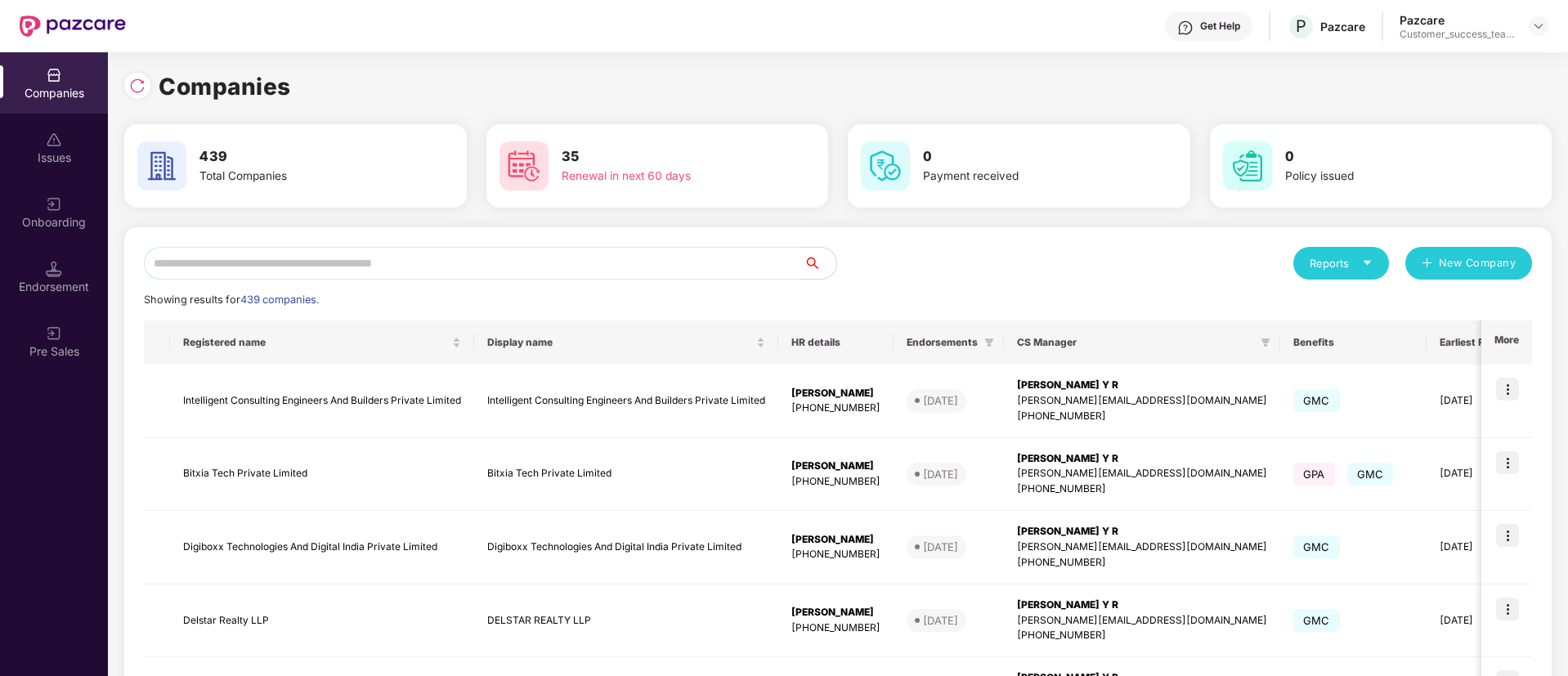
click at [276, 260] on input "text" at bounding box center [474, 263] width 659 height 32
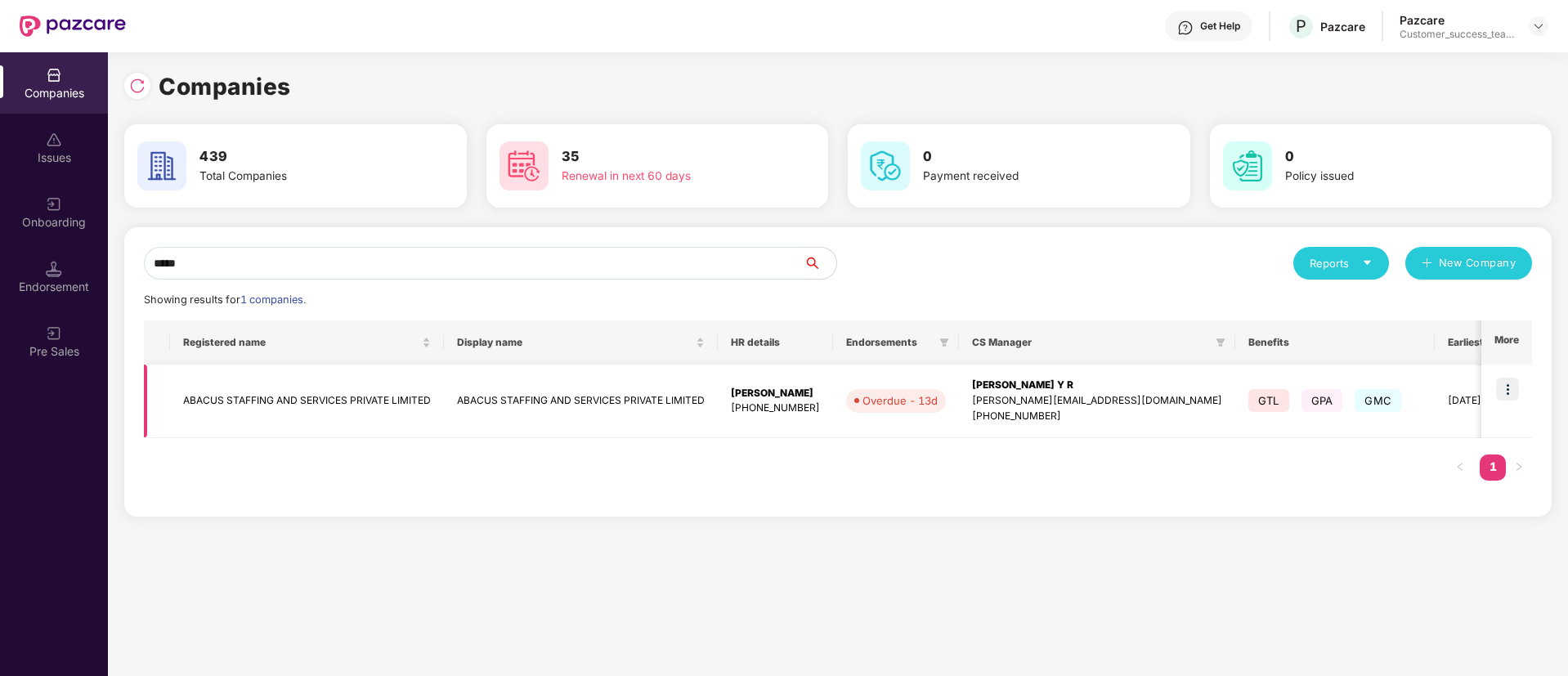
type input "*****"
click at [1519, 381] on img at bounding box center [1507, 389] width 23 height 23
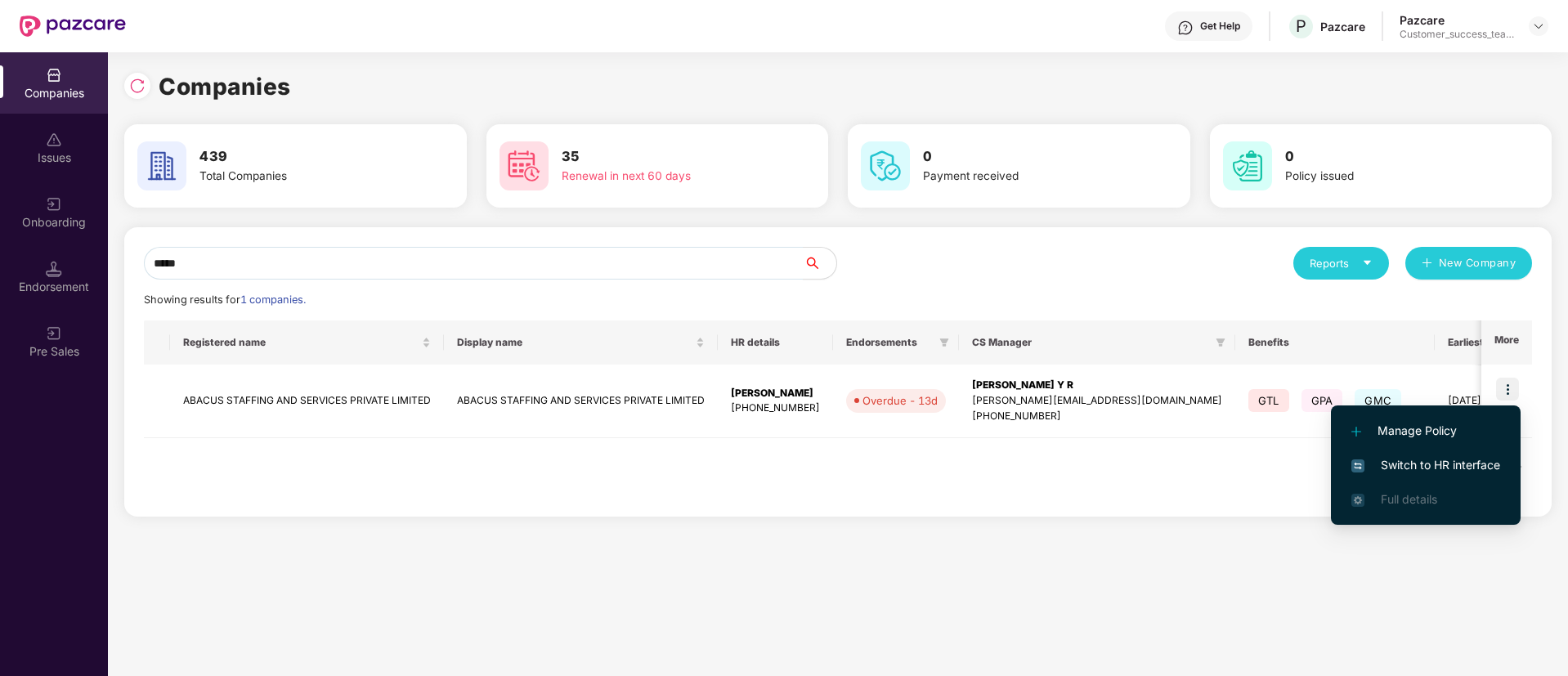
click at [1471, 473] on span "Switch to HR interface" at bounding box center [1426, 465] width 149 height 18
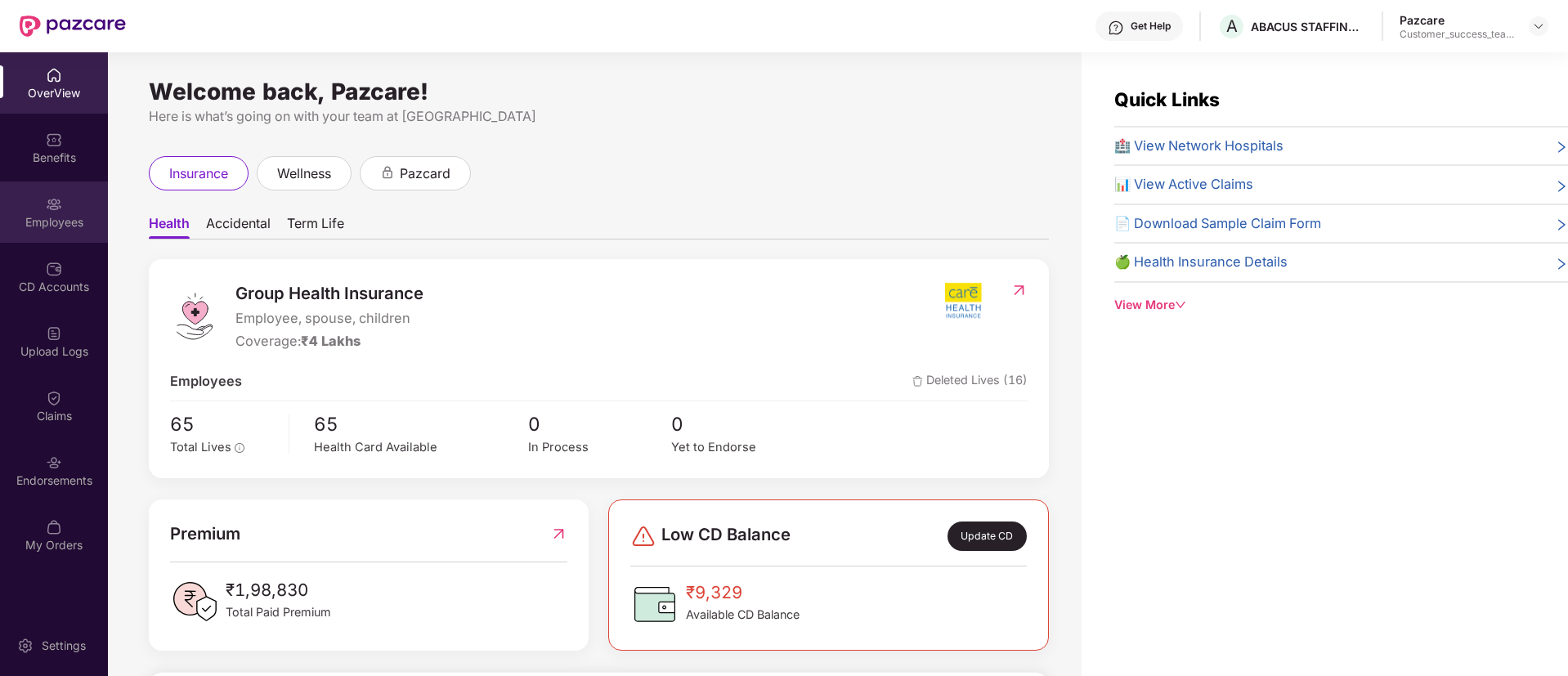
click at [48, 210] on img at bounding box center [53, 204] width 17 height 17
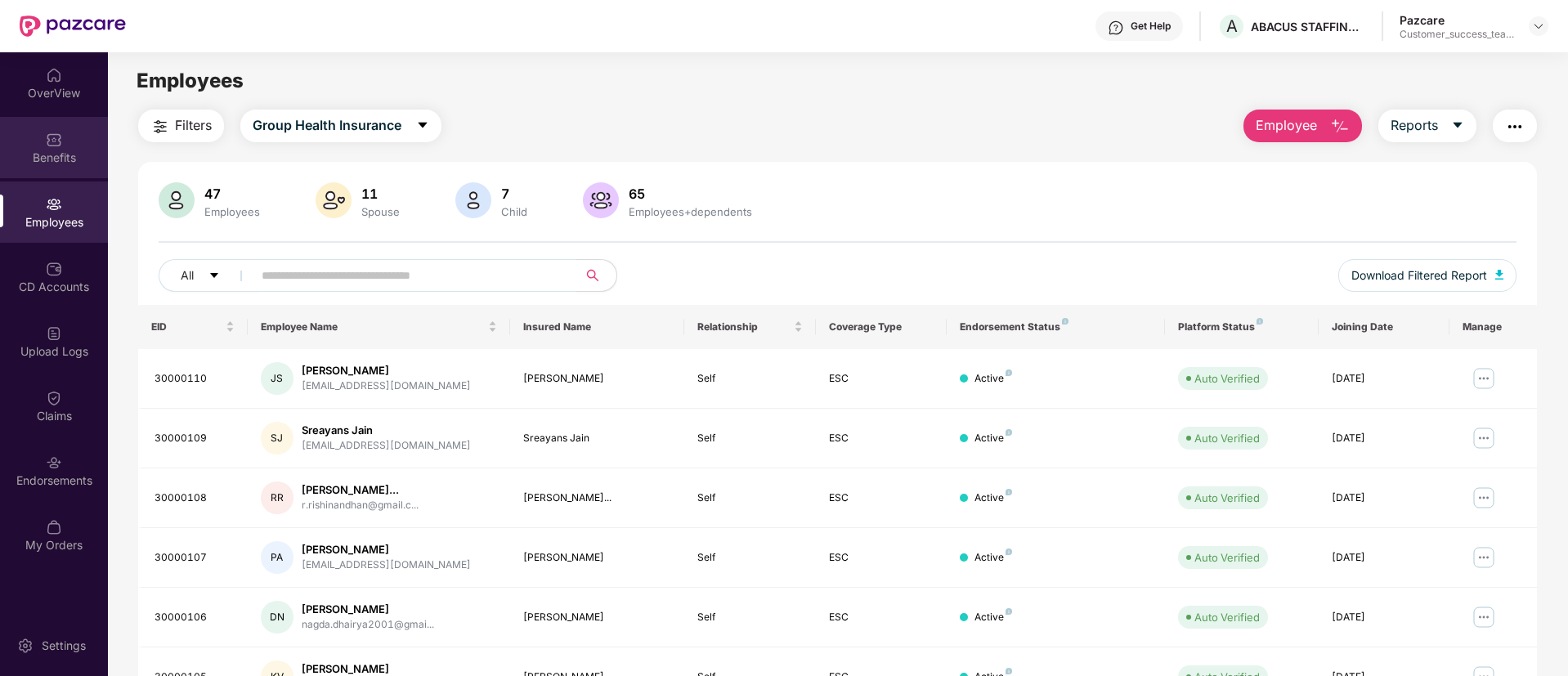
click at [62, 146] on div "Benefits" at bounding box center [53, 147] width 108 height 61
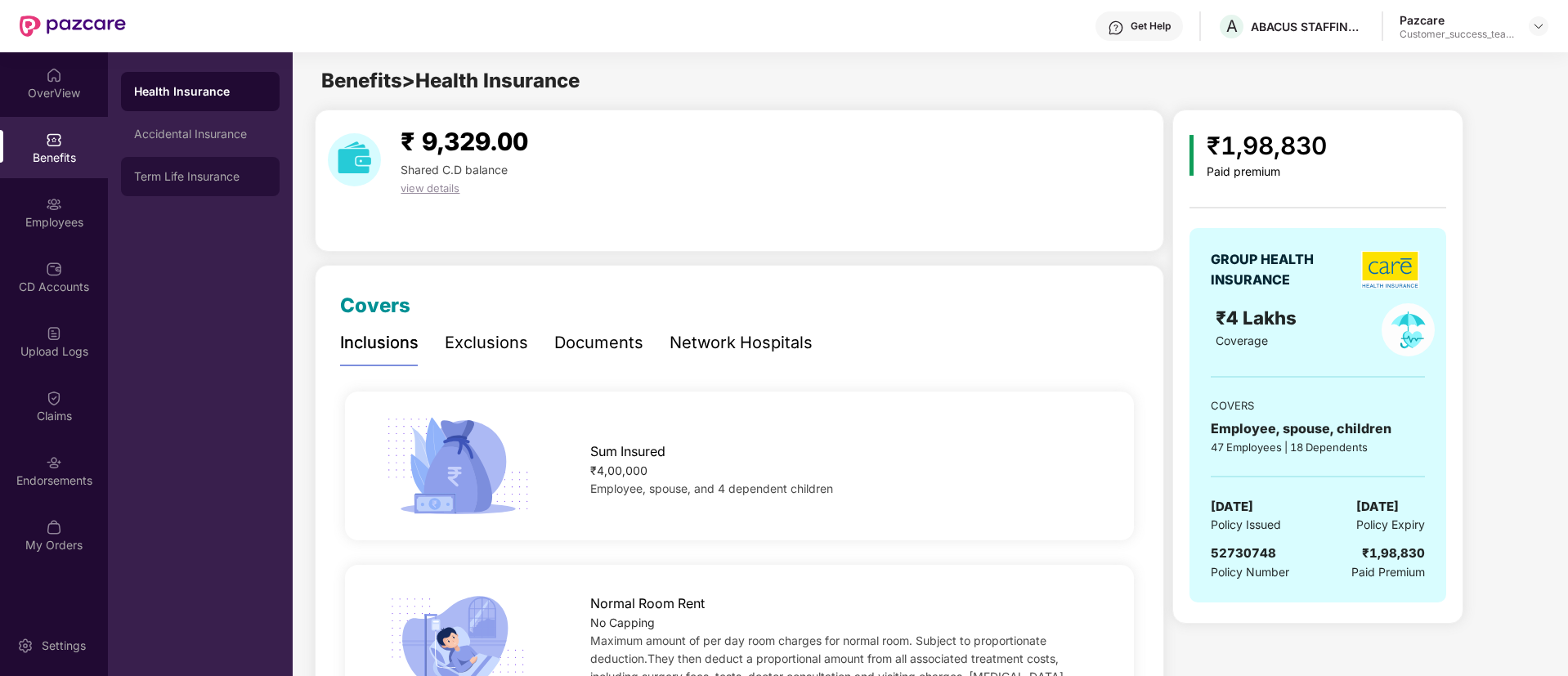
click at [234, 182] on div "Term Life Insurance" at bounding box center [200, 176] width 132 height 13
